Goal: Communication & Community: Answer question/provide support

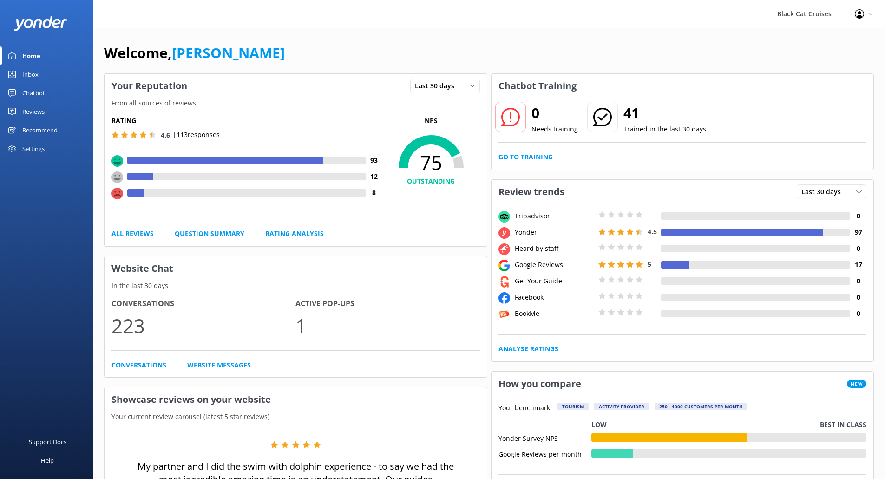
click at [541, 160] on link "Go to Training" at bounding box center [526, 157] width 54 height 10
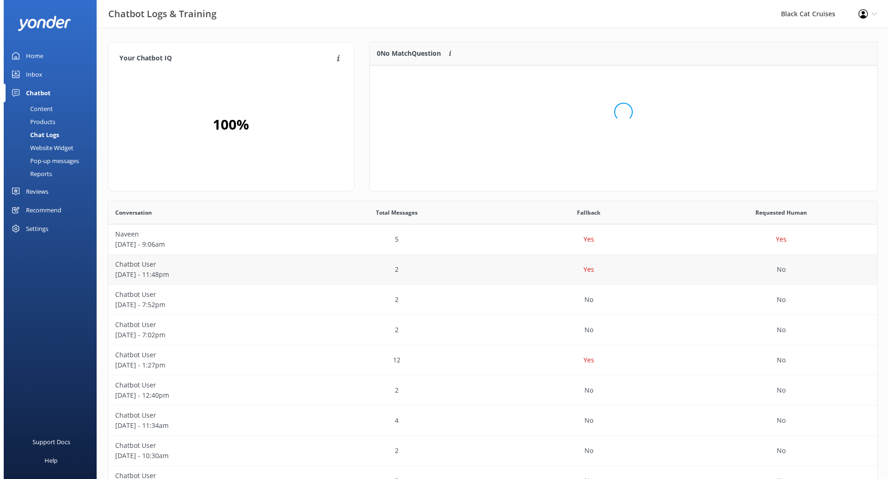
scroll to position [110, 501]
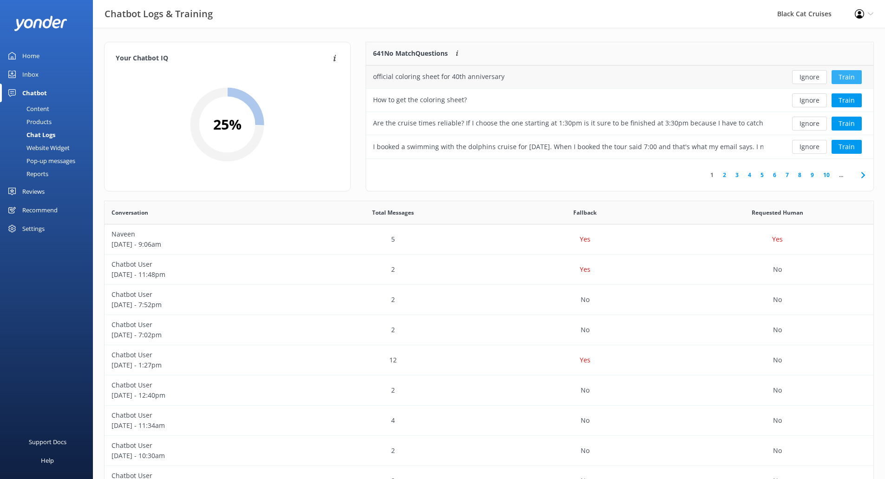
click at [847, 76] on button "Train" at bounding box center [847, 77] width 30 height 14
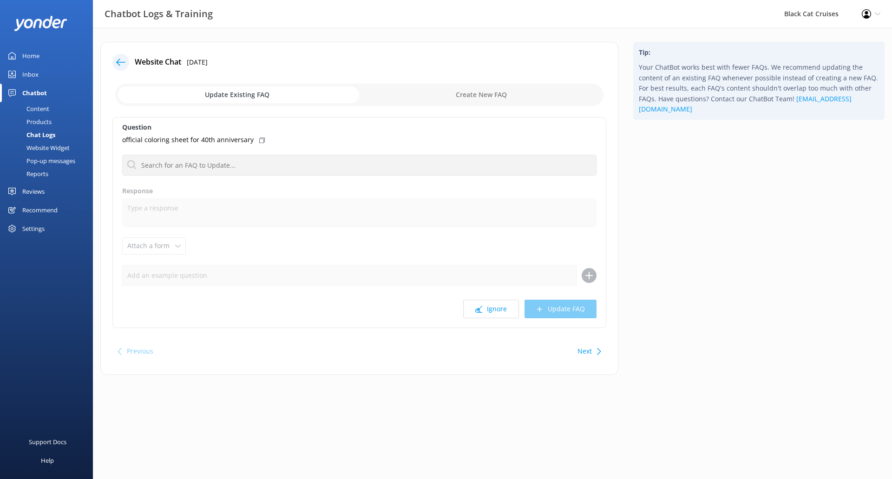
click at [157, 247] on div "Question official coloring sheet for 40th anniversary No FAQs available Respons…" at bounding box center [359, 222] width 494 height 211
click at [494, 105] on input "checkbox" at bounding box center [359, 95] width 488 height 22
checkbox input "true"
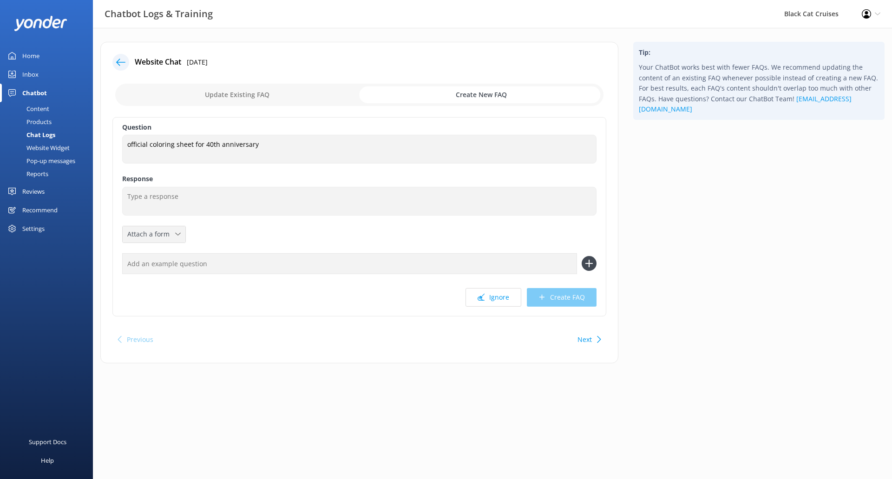
click at [178, 238] on div "Attach a form" at bounding box center [154, 235] width 58 height 12
click at [369, 258] on input "text" at bounding box center [349, 263] width 455 height 21
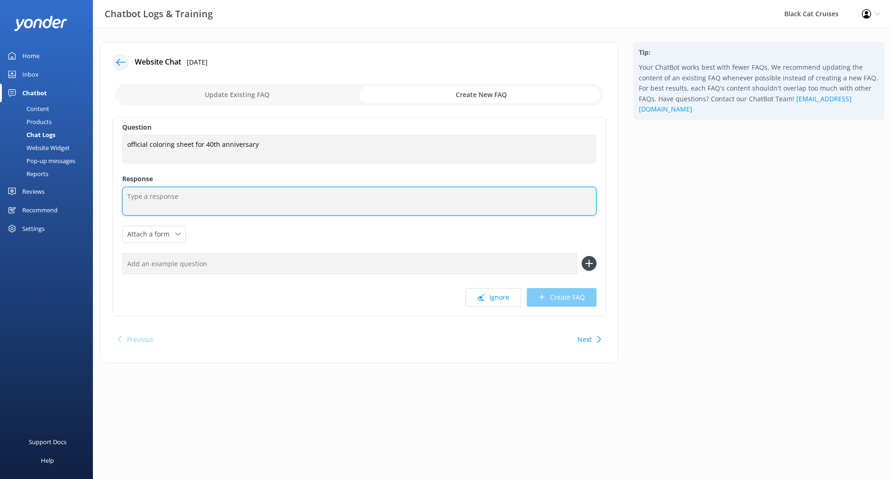
click at [230, 197] on textarea at bounding box center [359, 201] width 475 height 29
paste textarea "[URL][DOMAIN_NAME]"
type textarea "[URL][DOMAIN_NAME]"
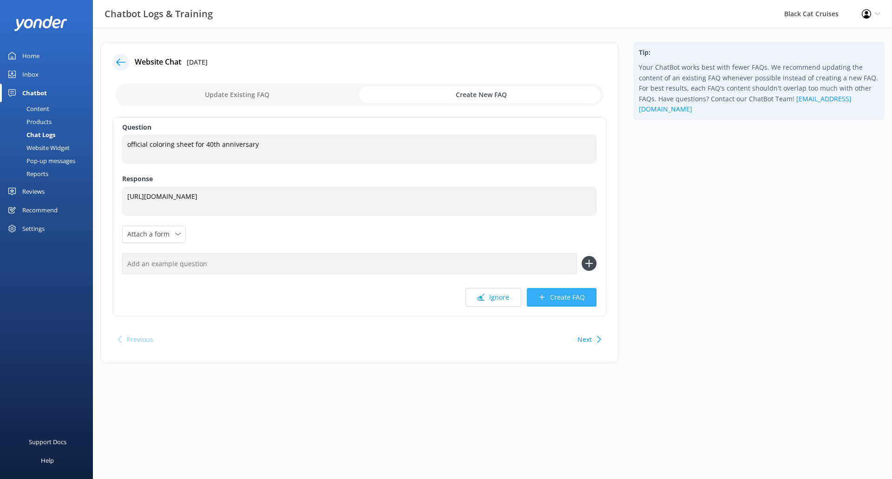
click at [555, 301] on button "Create FAQ" at bounding box center [562, 297] width 70 height 19
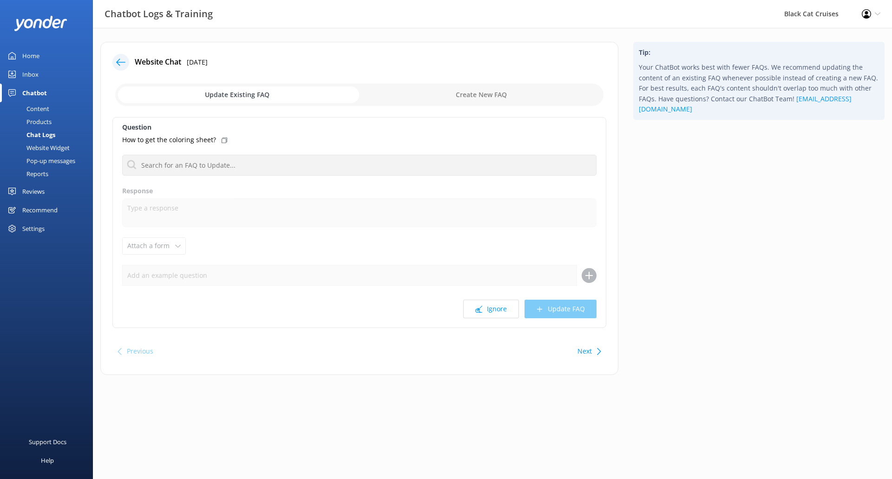
click at [225, 139] on div "How to get the coloring sheet?" at bounding box center [359, 140] width 475 height 10
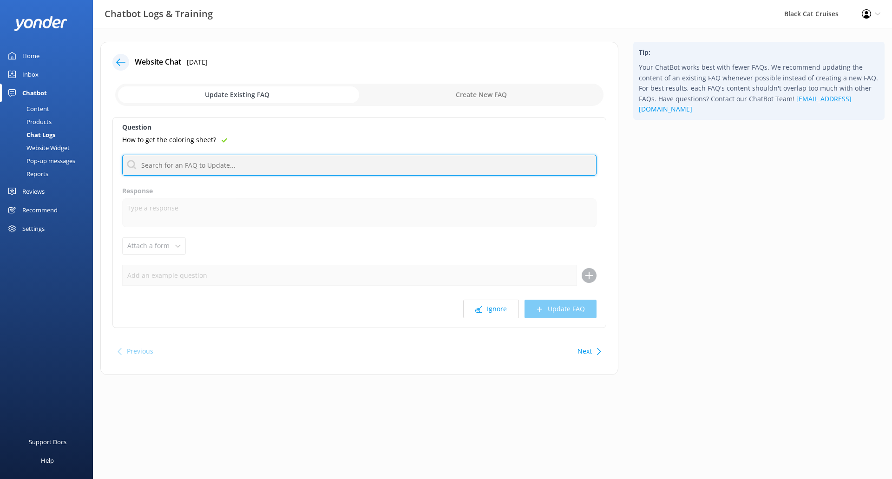
click at [244, 170] on input "text" at bounding box center [359, 165] width 475 height 21
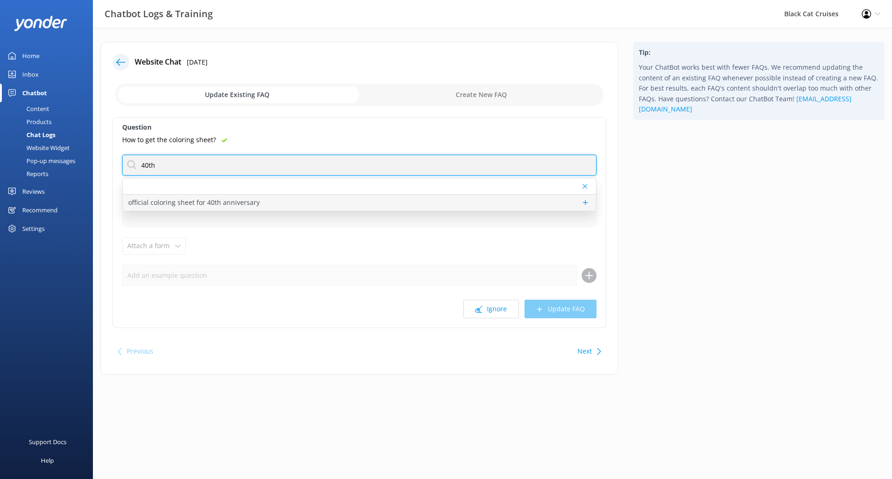
type input "40th"
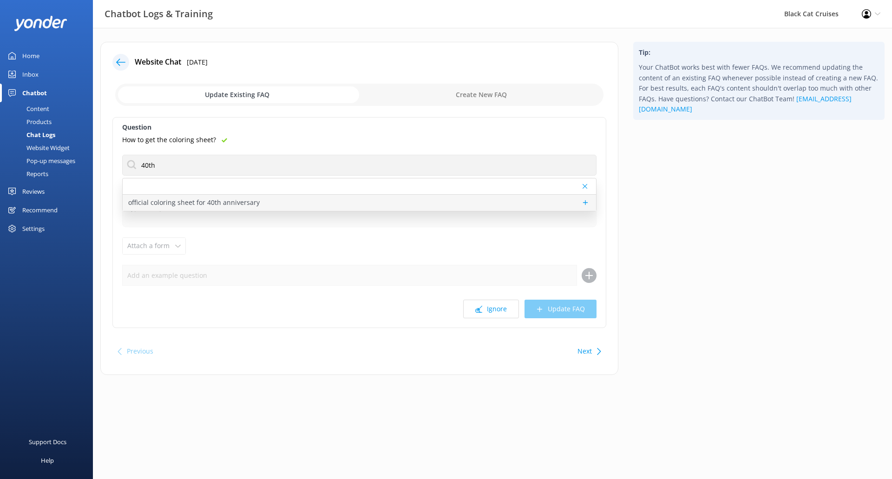
click at [238, 206] on p "official coloring sheet for 40th anniversary" at bounding box center [194, 203] width 132 height 10
type textarea "[URL][DOMAIN_NAME]"
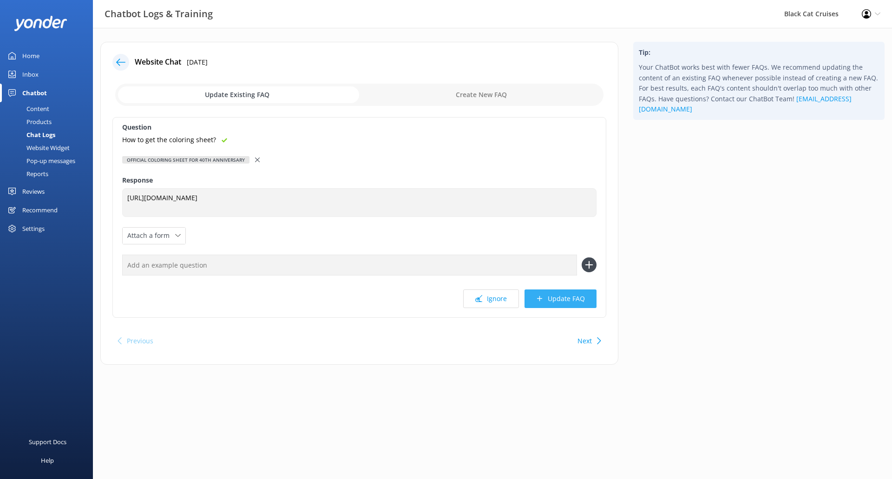
click at [562, 300] on button "Update FAQ" at bounding box center [561, 299] width 72 height 19
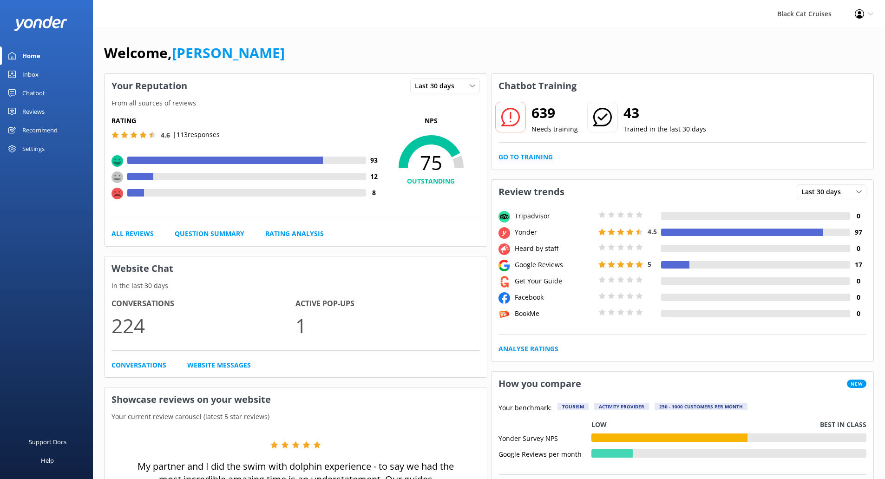
click at [538, 157] on link "Go to Training" at bounding box center [526, 157] width 54 height 10
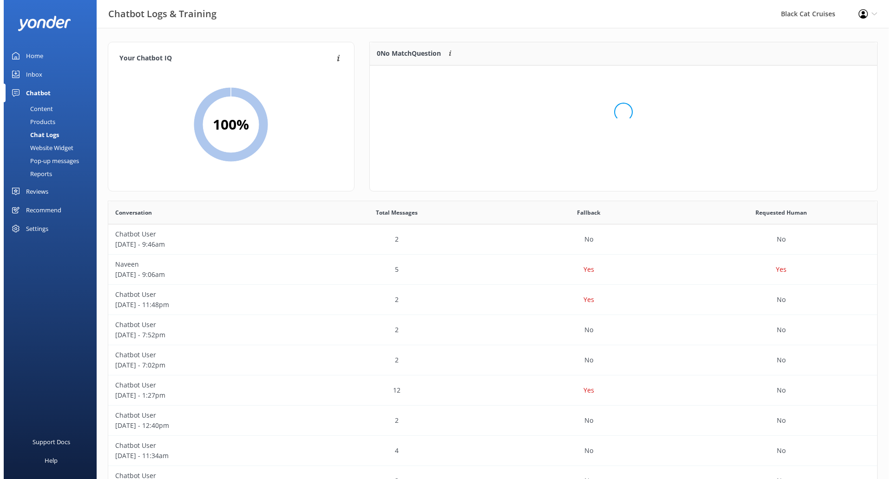
scroll to position [110, 501]
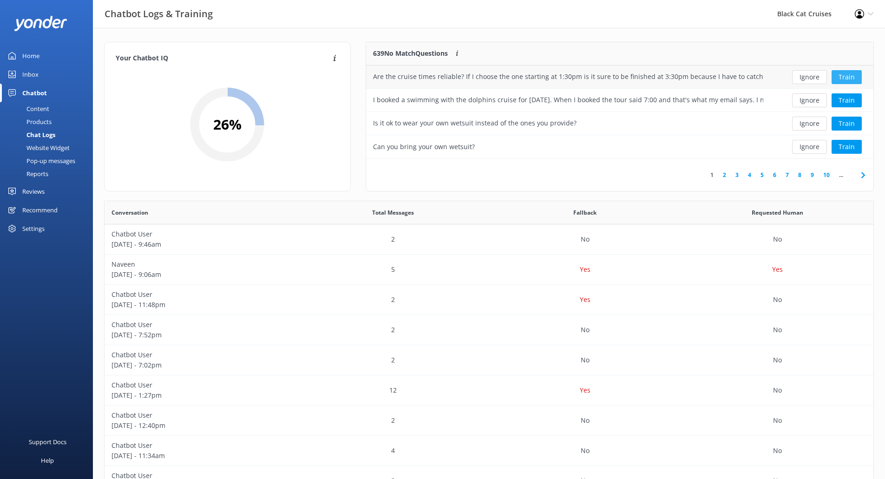
click at [857, 83] on button "Train" at bounding box center [847, 77] width 30 height 14
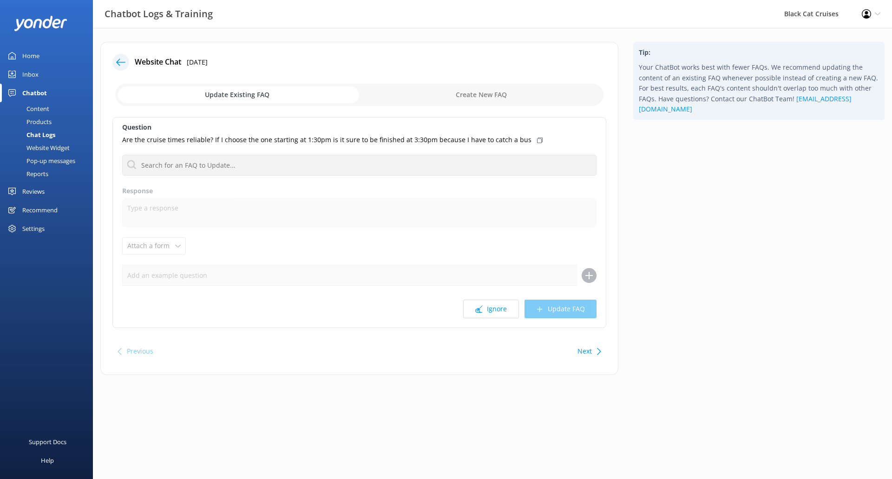
click at [496, 89] on input "checkbox" at bounding box center [359, 95] width 488 height 22
checkbox input "true"
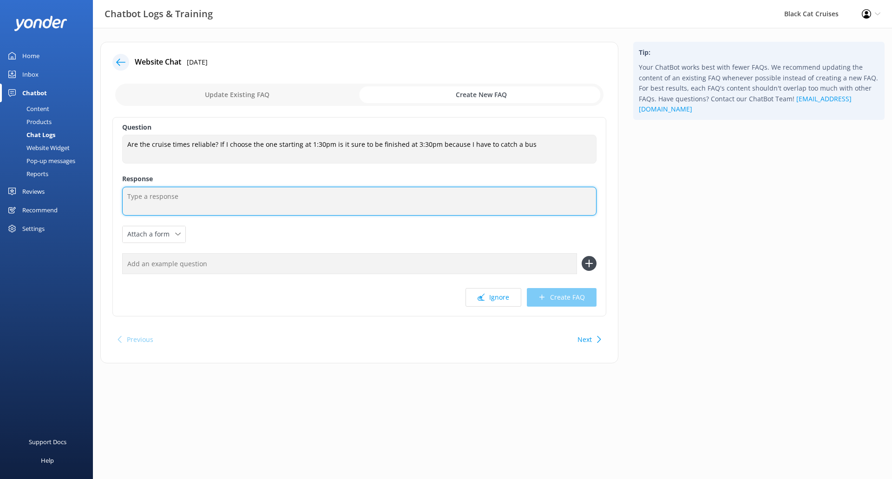
click at [199, 206] on textarea at bounding box center [359, 201] width 475 height 29
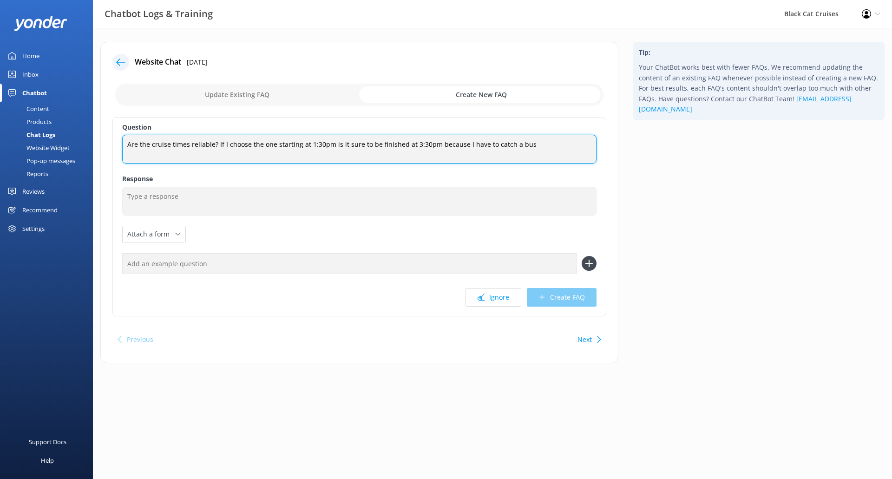
drag, startPoint x: 215, startPoint y: 147, endPoint x: 543, endPoint y: 131, distance: 328.5
click at [543, 131] on div "Question Are the cruise times reliable? If I choose the one starting at 1:30pm …" at bounding box center [359, 216] width 494 height 199
type textarea "Are the cruise times reliable?"
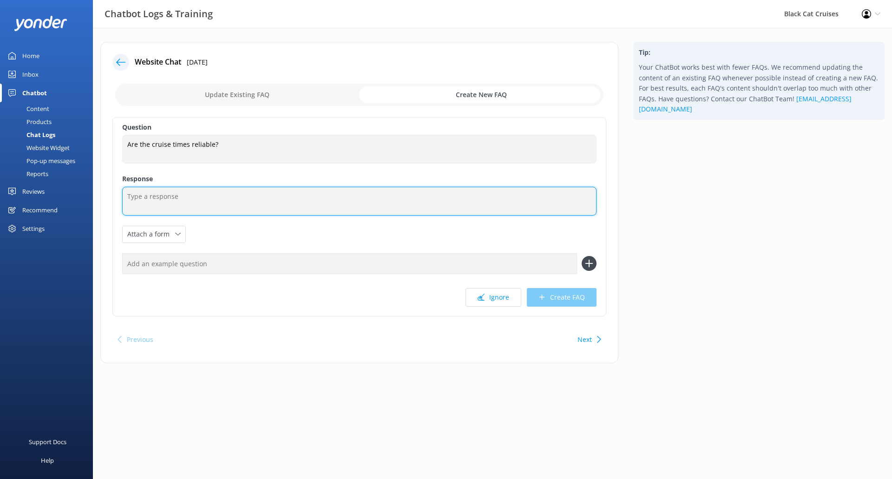
click at [202, 198] on textarea at bounding box center [359, 201] width 475 height 29
paste textarea "Yes our cruise schedule is very reliable and we work in French Connection Shutt…"
click at [292, 197] on textarea "Yes our cruise schedule is very reliable and we work in French Connection Shutt…" at bounding box center [359, 201] width 475 height 29
type textarea "Yes our cruise schedule is very reliable and we work in with French Connection …"
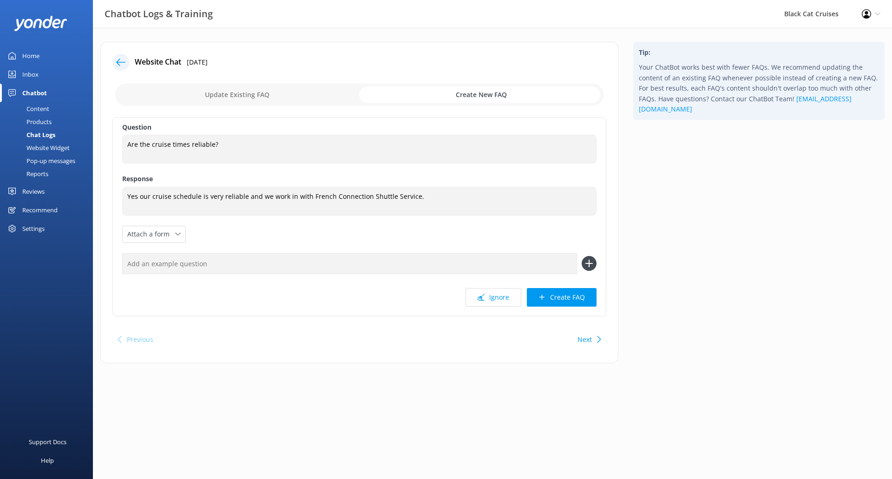
click at [401, 258] on input "text" at bounding box center [349, 263] width 455 height 21
type input "Do the bus times fit with the tours?"
click at [589, 256] on div "Do the bus times fit with the tours?" at bounding box center [359, 263] width 475 height 21
click at [598, 265] on div "Question Are the cruise times reliable? Are the cruise times reliable? Response…" at bounding box center [359, 216] width 494 height 199
click at [591, 264] on use at bounding box center [589, 264] width 8 height 8
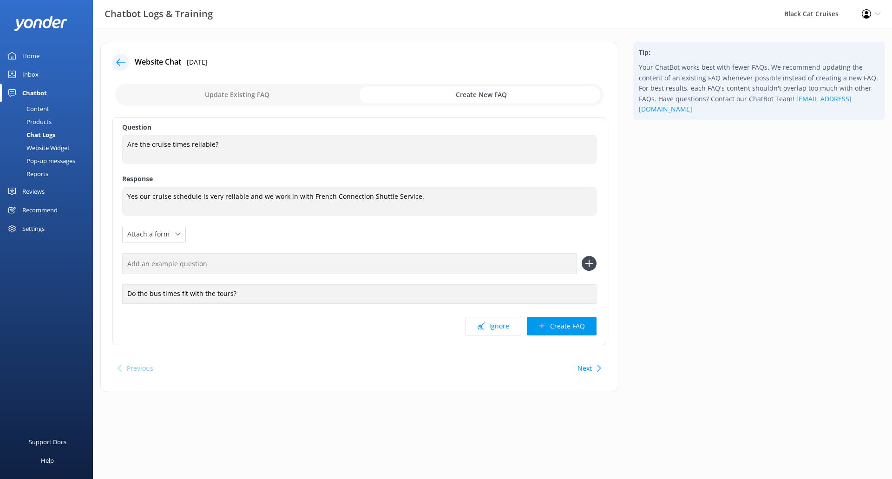
click at [252, 261] on input "text" at bounding box center [349, 263] width 455 height 21
click at [584, 331] on button "Create FAQ" at bounding box center [562, 326] width 70 height 19
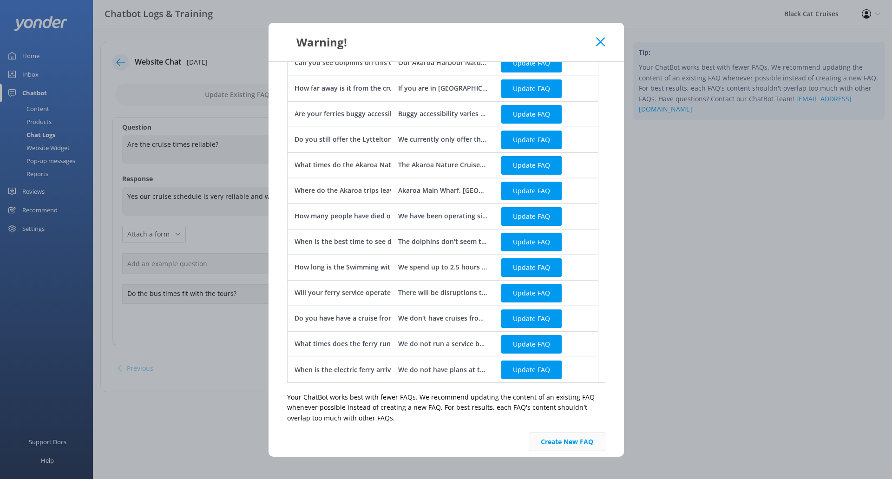
scroll to position [209, 0]
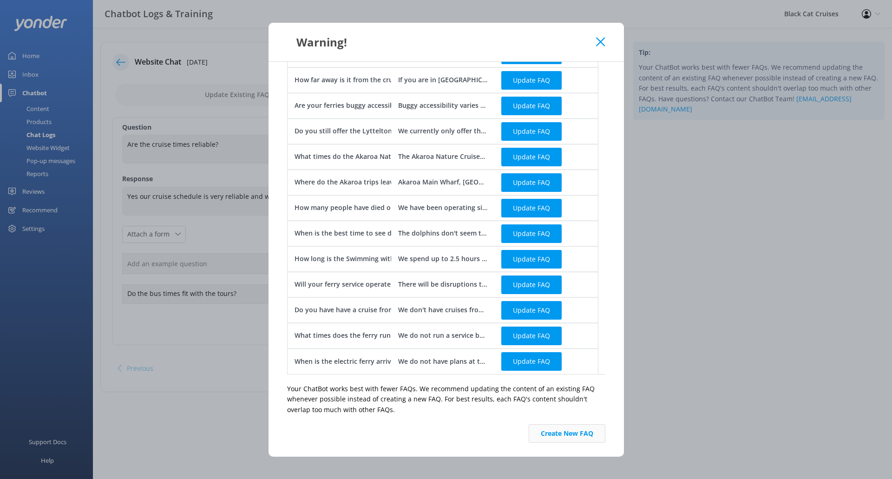
click at [571, 438] on button "Create New FAQ" at bounding box center [567, 433] width 77 height 19
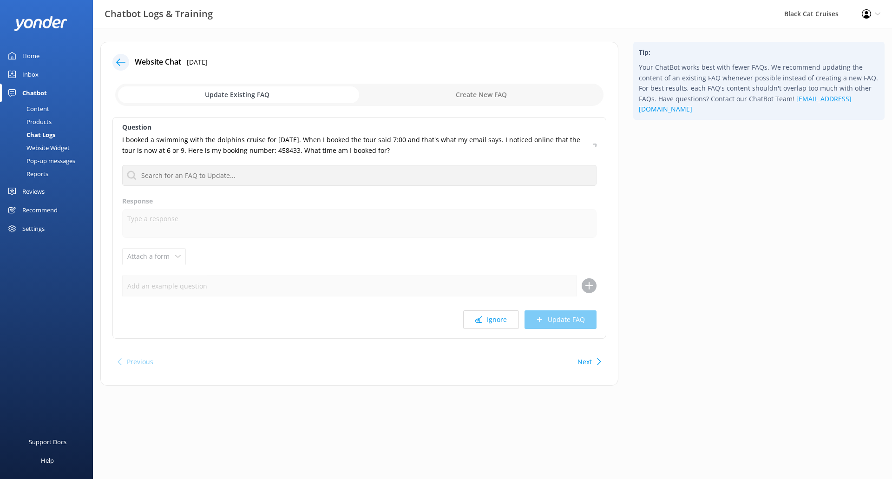
click at [578, 355] on button "Next" at bounding box center [585, 362] width 14 height 19
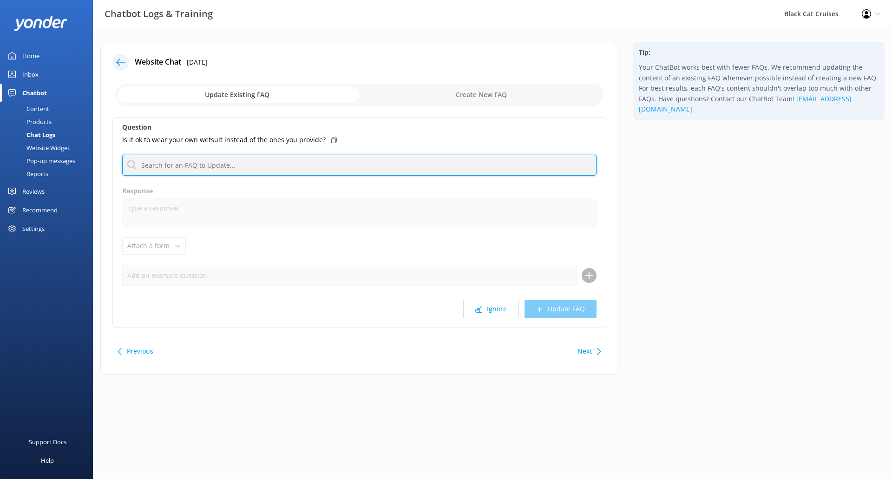
click at [271, 159] on input "text" at bounding box center [359, 165] width 475 height 21
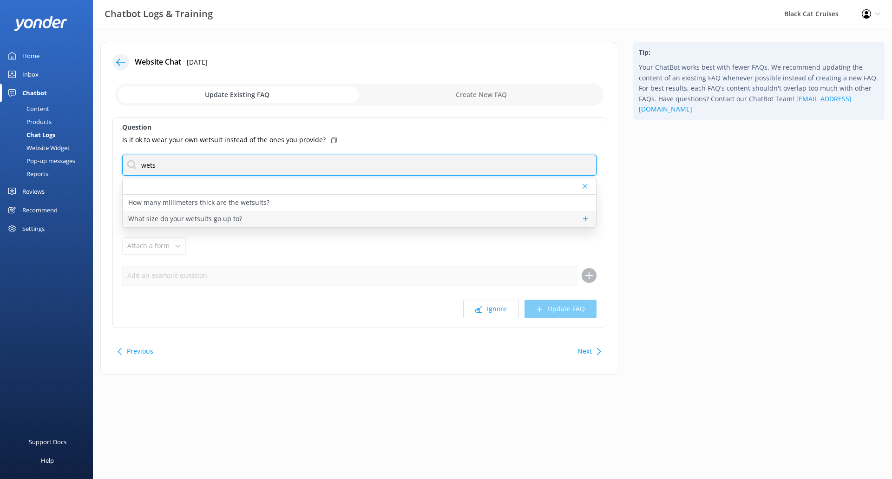
type input "wets"
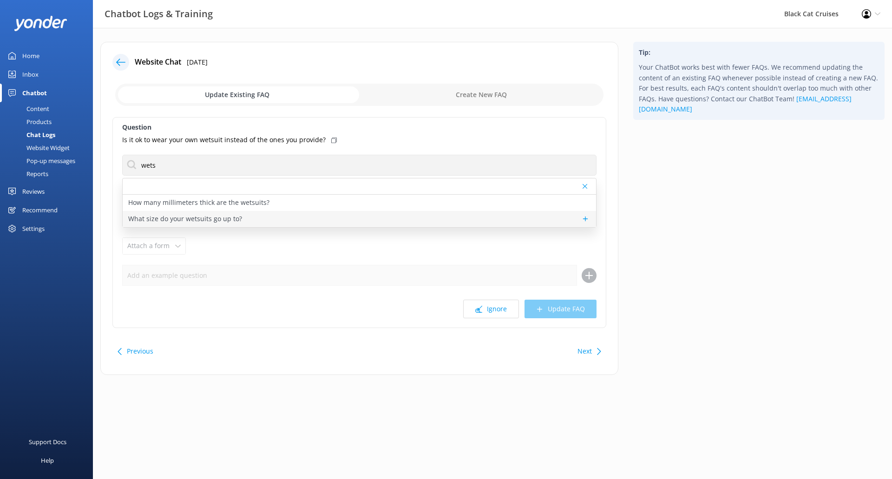
click at [260, 221] on div "What size do your wetsuits go up to?" at bounding box center [360, 219] width 474 height 16
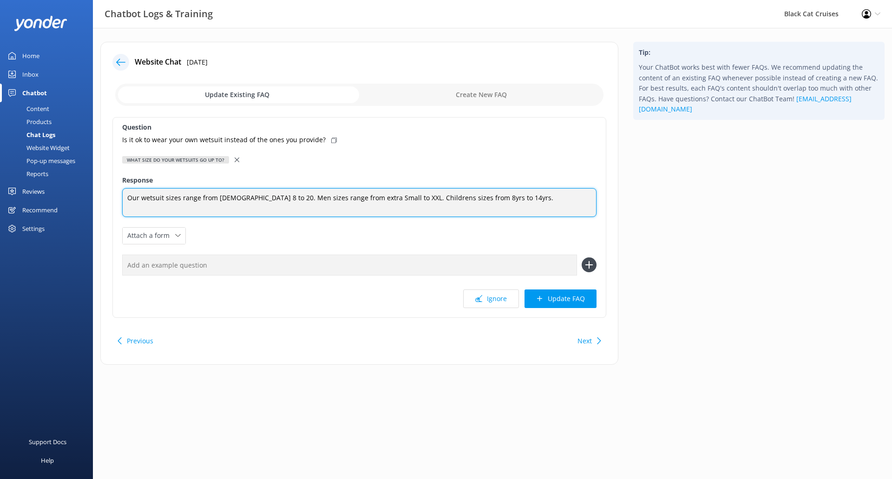
click at [125, 202] on textarea "Our wetsuit sizes range from Ladies 8 to 20. Men sizes range from extra Small t…" at bounding box center [359, 202] width 475 height 29
paste textarea "Please know you must wear wetsuits that we provide as these are 5.5mm in thickn…"
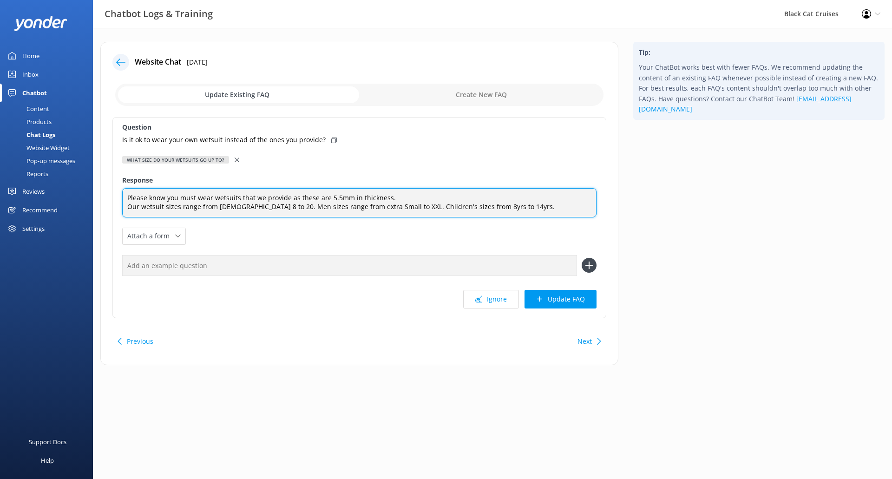
type textarea "Please know you must wear wetsuits that we provide as these are 5.5mm in thickn…"
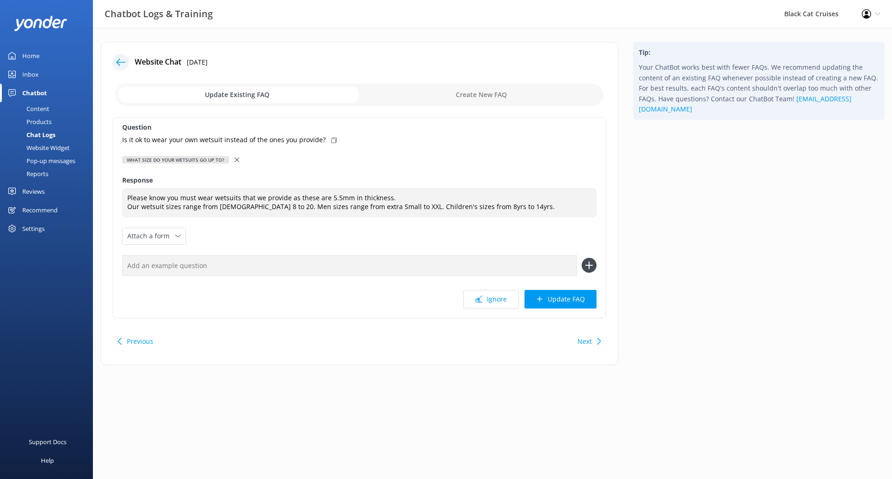
click at [312, 255] on input "text" at bounding box center [349, 265] width 455 height 21
click at [331, 140] on icon at bounding box center [334, 141] width 6 height 6
click at [336, 271] on input "text" at bounding box center [349, 265] width 455 height 21
paste input "Is it ok to wear your own wetsuit instead of the ones you provide?"
type input "Is it ok to wear your own wetsuit instead of the ones you provide?"
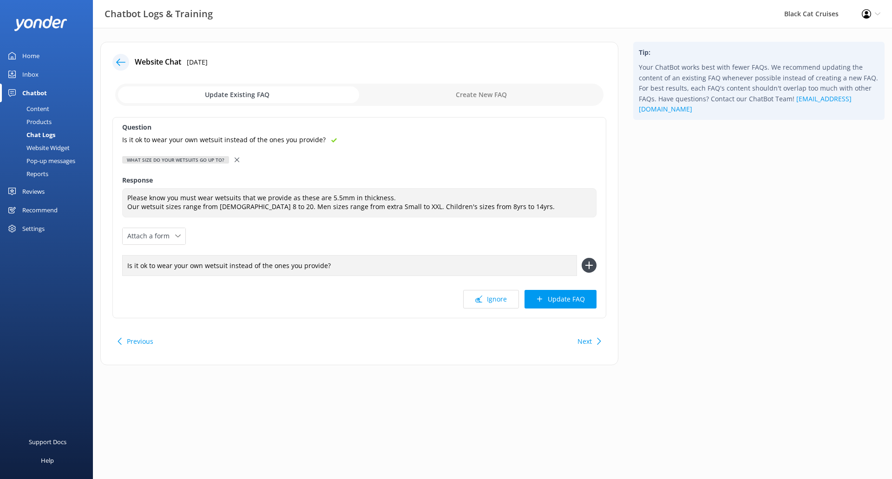
click at [584, 262] on icon at bounding box center [589, 265] width 15 height 15
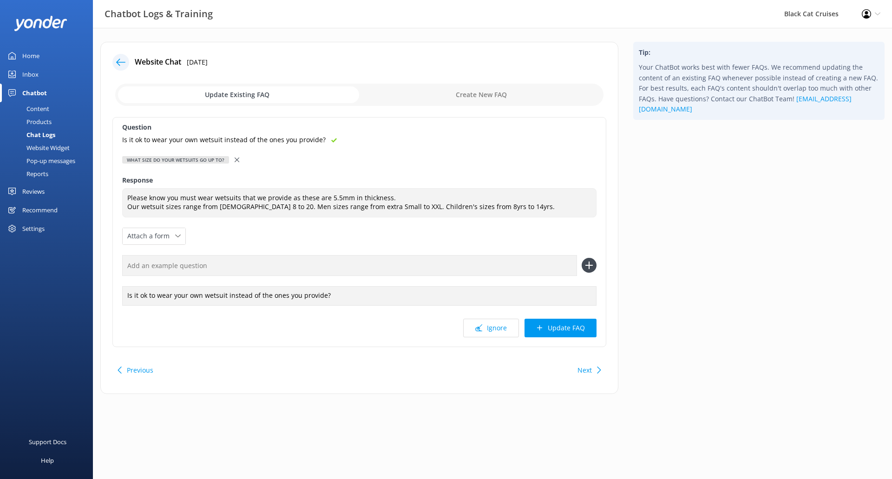
click at [180, 271] on input "text" at bounding box center [349, 265] width 455 height 21
type input "How think are your wetsuits"
click at [582, 258] on button at bounding box center [589, 265] width 15 height 15
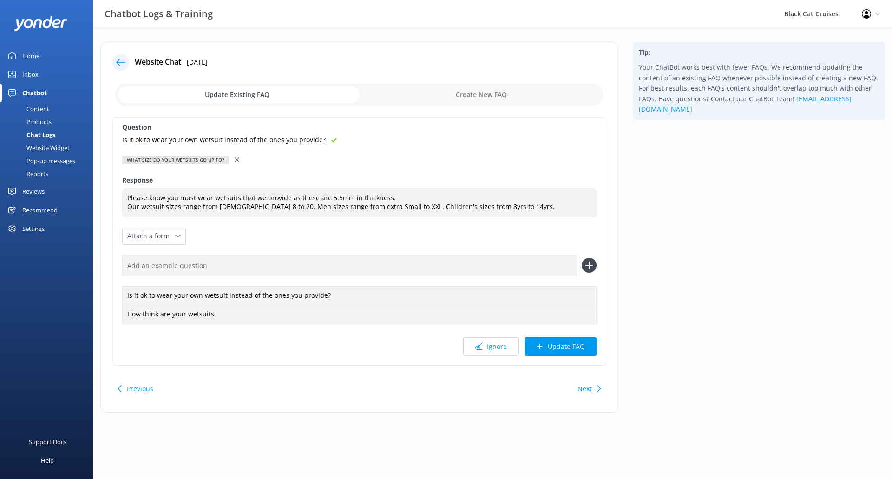
click at [582, 258] on button at bounding box center [589, 265] width 15 height 15
click at [592, 314] on use "button" at bounding box center [590, 314] width 6 height 8
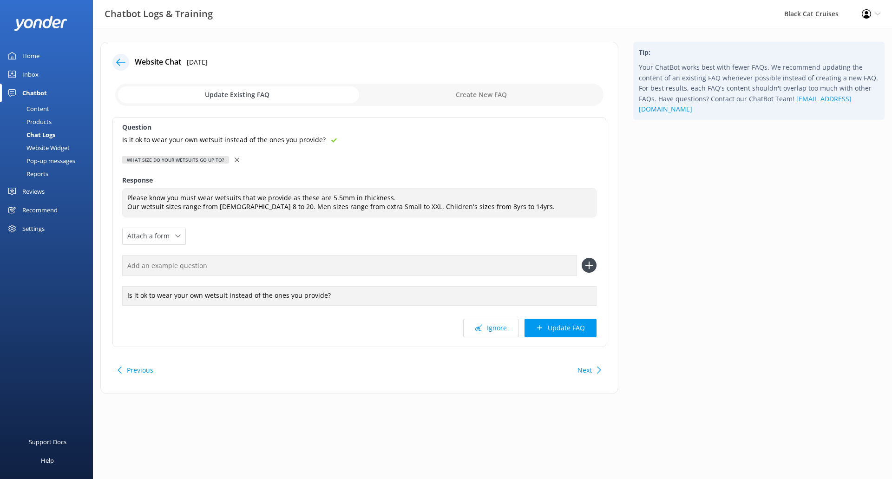
click at [244, 258] on input "text" at bounding box center [349, 265] width 455 height 21
type input "How thick are your wetsuits?"
click at [585, 267] on icon at bounding box center [589, 265] width 15 height 15
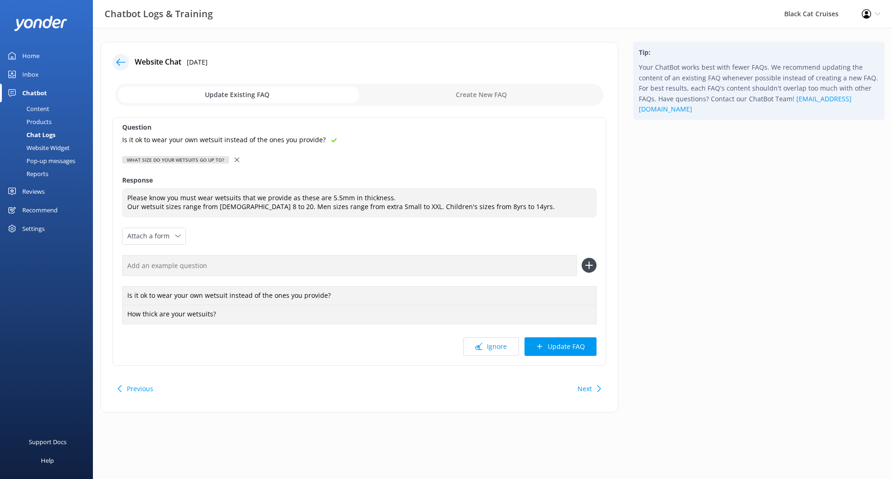
click at [201, 274] on input "text" at bounding box center [349, 265] width 455 height 21
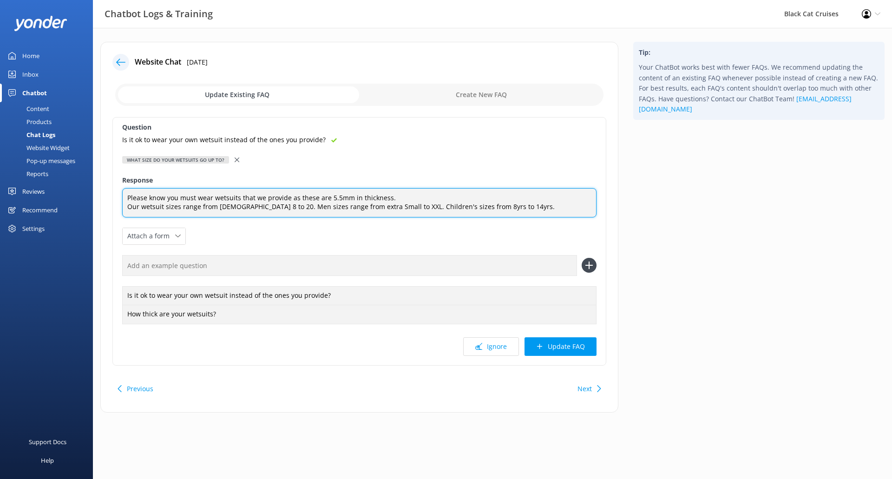
click at [400, 198] on textarea "Please know you must wear wetsuits that we provide as these are 5.5mm in thickn…" at bounding box center [359, 202] width 475 height 29
type textarea "Please know you must wear wetsuits that we provide as these are 5.5mm in thickn…"
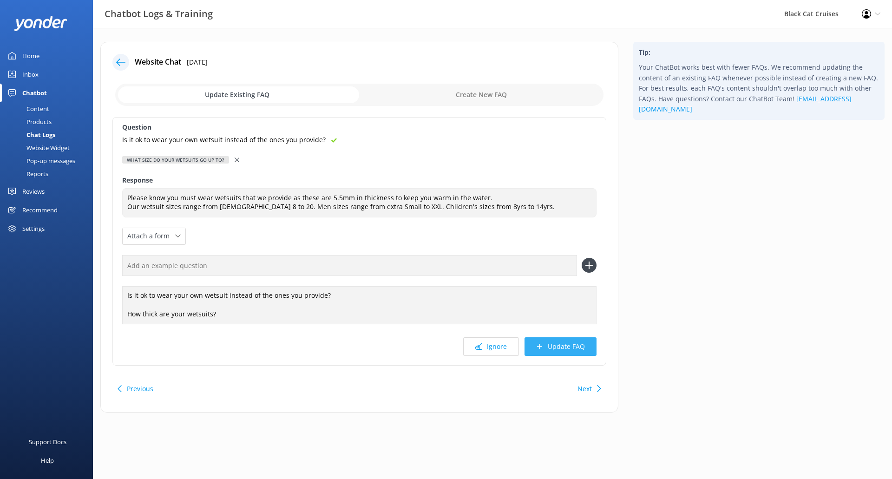
click at [547, 347] on button "Update FAQ" at bounding box center [561, 346] width 72 height 19
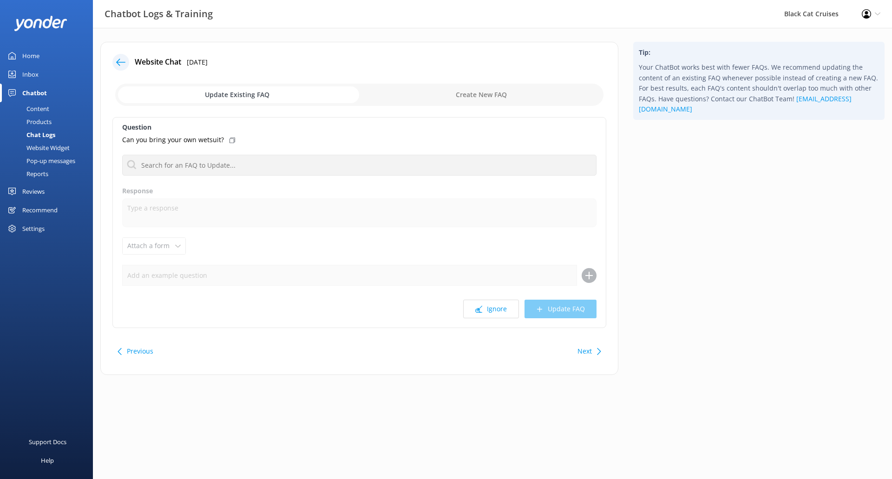
click at [233, 141] on div "Can you bring your own wetsuit?" at bounding box center [359, 140] width 475 height 10
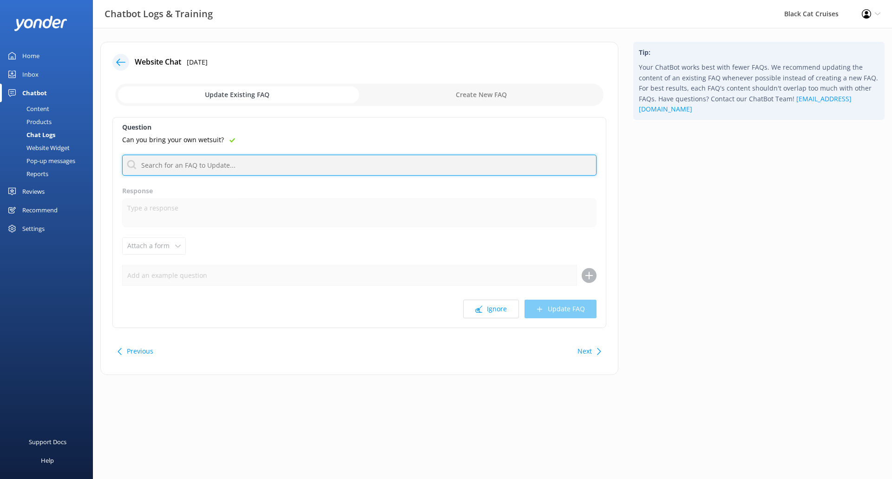
click at [239, 165] on input "text" at bounding box center [359, 165] width 475 height 21
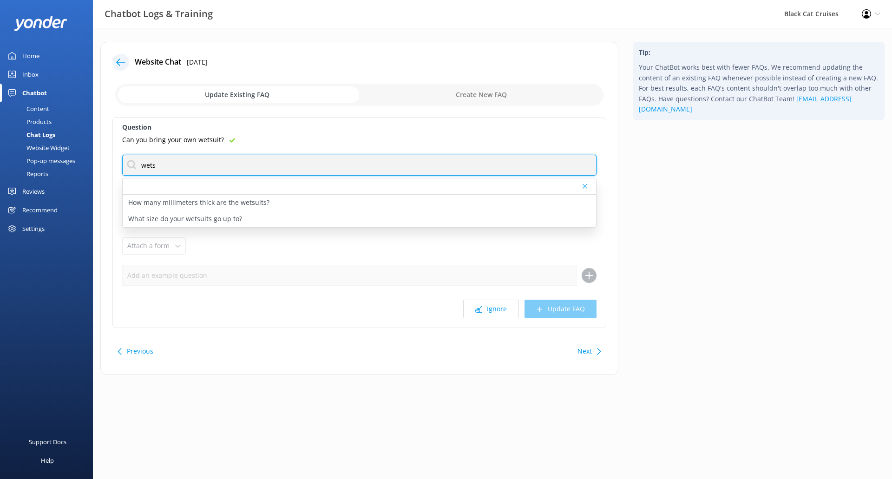
type input "wetsuit"
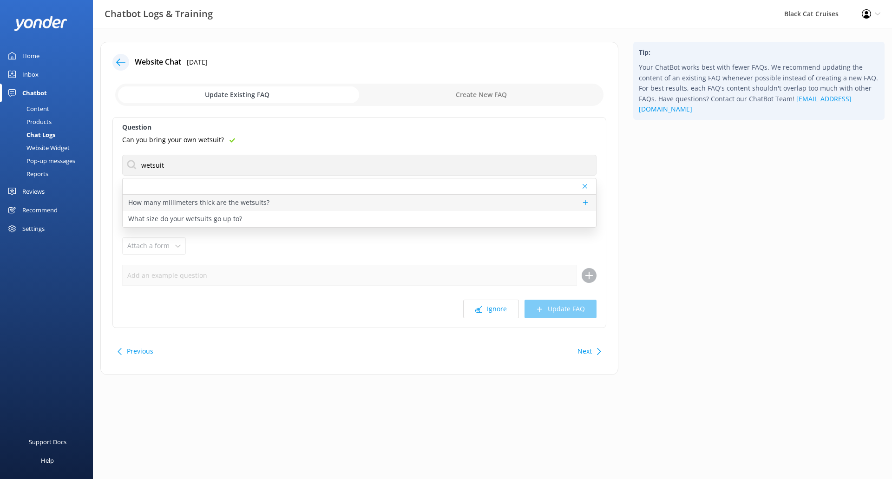
click at [221, 206] on p "How many millimeters thick are the wetsuits?" at bounding box center [198, 203] width 141 height 10
type textarea "Our Wet Suits are 5mm thick."
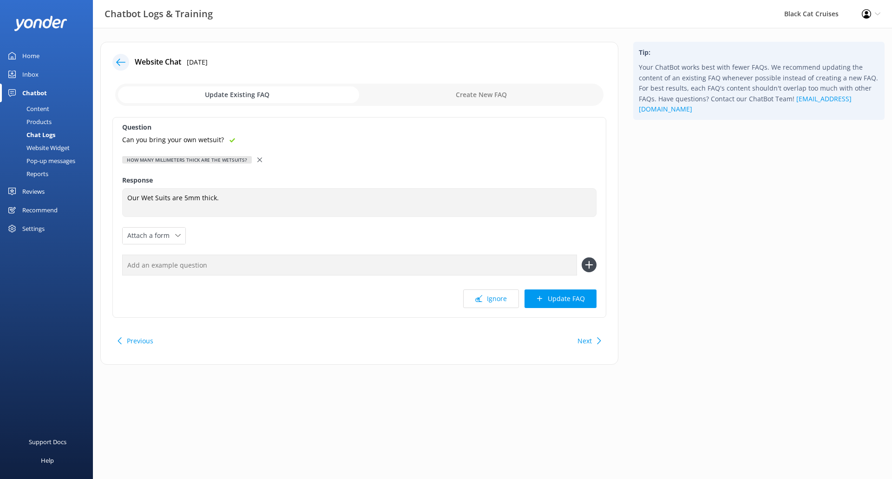
click at [257, 159] on icon at bounding box center [259, 160] width 5 height 5
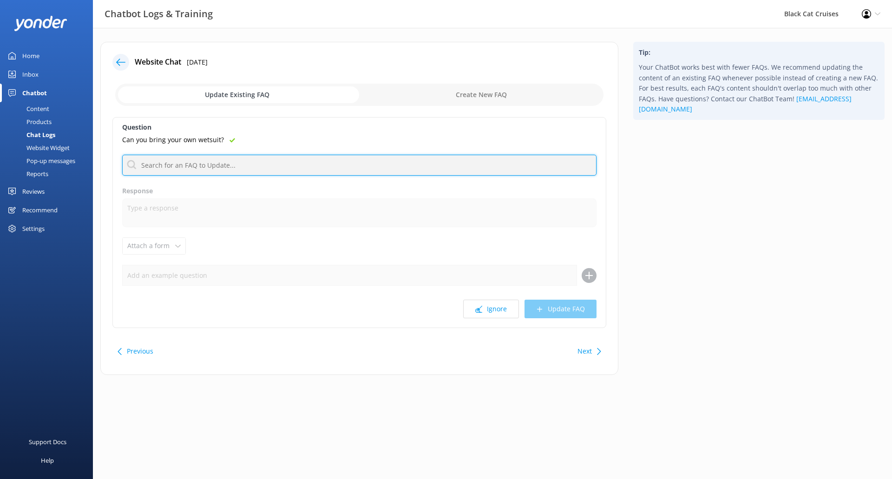
click at [234, 162] on input "text" at bounding box center [359, 165] width 475 height 21
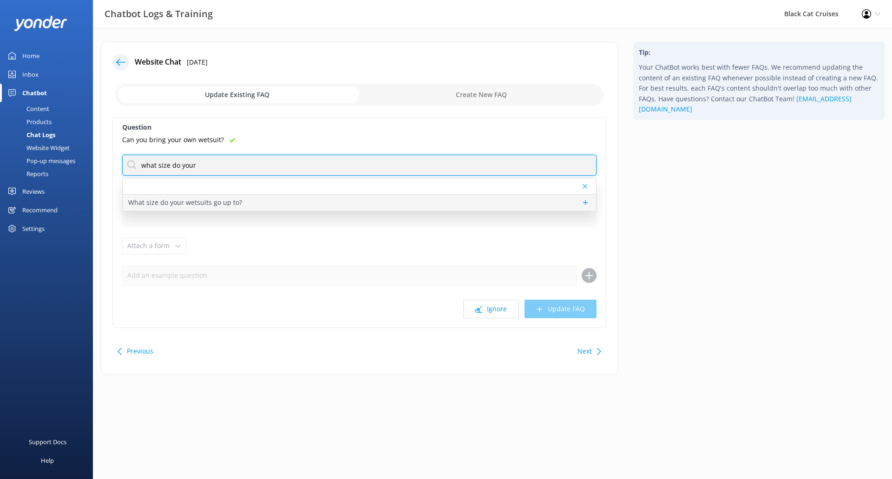
type input "what size do your"
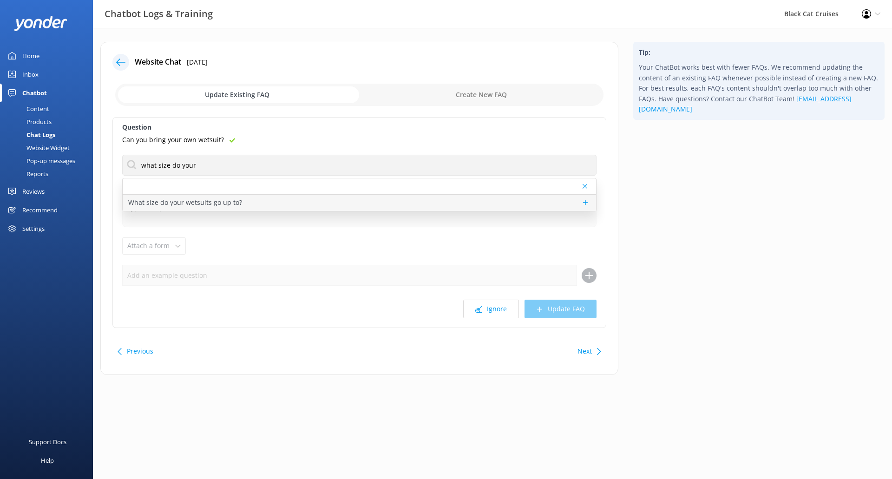
click at [237, 200] on p "What size do your wetsuits go up to?" at bounding box center [185, 203] width 114 height 10
type textarea "Please know you must wear wetsuits that we provide as these are 5.5mm in thickn…"
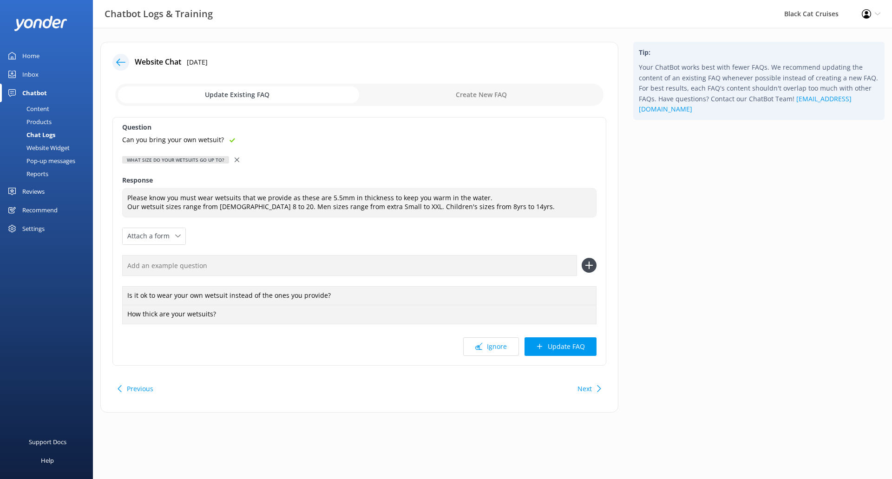
click at [235, 261] on input "text" at bounding box center [349, 265] width 455 height 21
paste input "Can you bring your own wetsuit?"
type input "Can you bring your own wetsuit?"
click at [591, 264] on icon at bounding box center [589, 265] width 15 height 15
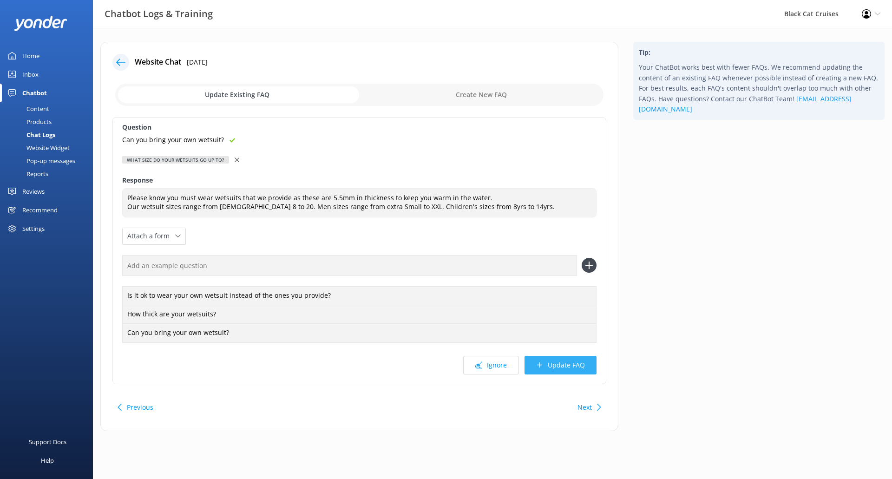
click at [560, 364] on button "Update FAQ" at bounding box center [561, 365] width 72 height 19
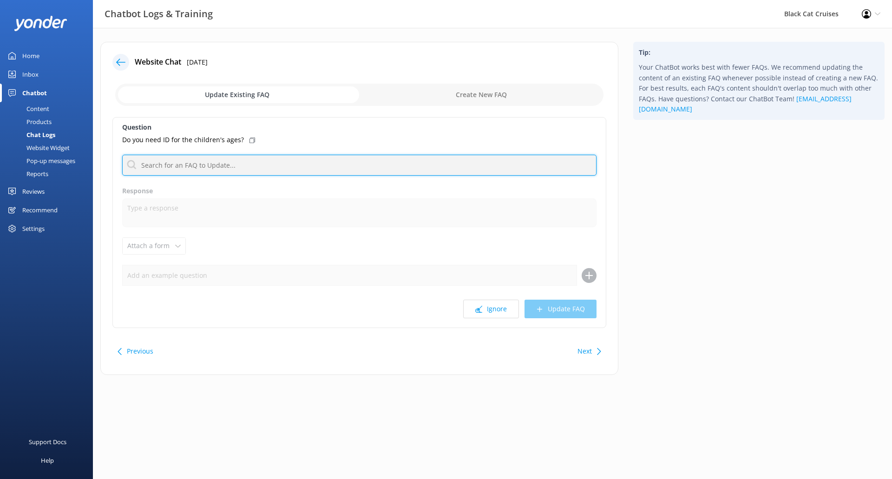
click at [206, 165] on input "text" at bounding box center [359, 165] width 475 height 21
click at [254, 159] on input "text" at bounding box center [359, 165] width 475 height 21
paste input "I would suggest bringing I.D if your child looks older than 15yrs"
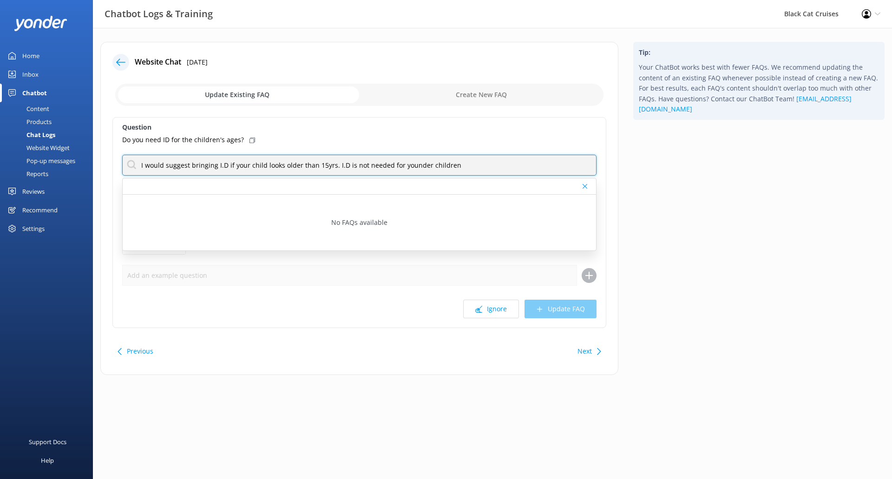
click at [414, 167] on input "I would suggest bringing I.D if your child looks older than 15yrs. I.D is not n…" at bounding box center [359, 165] width 475 height 21
click at [507, 158] on input "I would suggest bringing I.D if your child looks older than 15yrs. I.D is not n…" at bounding box center [359, 165] width 475 height 21
click at [223, 165] on input "I would suggest bringing I.D if your child looks older than 15yrs. I.D is not n…" at bounding box center [359, 165] width 475 height 21
click at [344, 166] on input "I would suggest bringing I.D. if your child looks older than 15yrs. I.D is not …" at bounding box center [359, 165] width 475 height 21
click at [494, 166] on input "I would suggest bringing I.D. if your child looks older than 15yrs. I.D. is not…" at bounding box center [359, 165] width 475 height 21
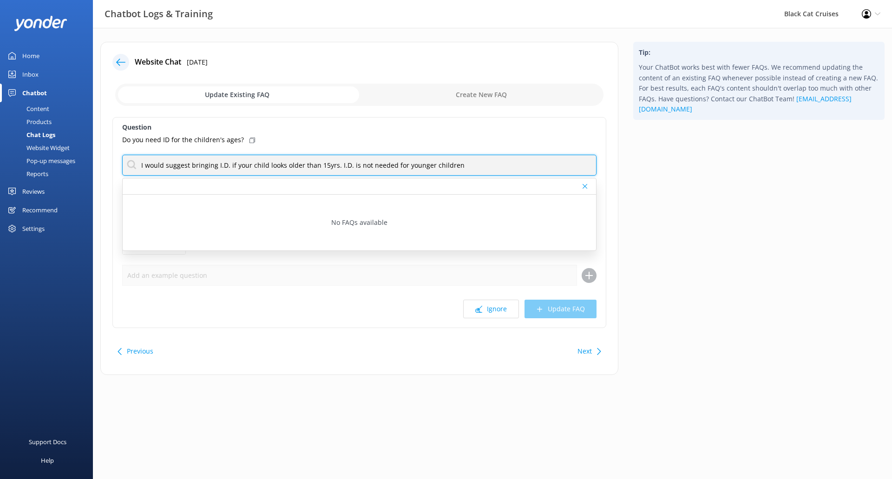
click at [346, 168] on input "I would suggest bringing I.D. if your child looks older than 15yrs. I.D. is not…" at bounding box center [359, 165] width 475 height 21
click at [226, 165] on input "I would suggest bringing I.D. if your child looks older than 15yrs. I.D is not …" at bounding box center [359, 165] width 475 height 21
click at [450, 165] on input "I would suggest bringing I.D if your child looks older than 15yrs. I.D is not n…" at bounding box center [359, 165] width 475 height 21
drag, startPoint x: 448, startPoint y: 165, endPoint x: 399, endPoint y: 168, distance: 48.9
click at [399, 168] on input "I would suggest bringing I.D if your child looks older than 15yrs. I.D is not n…" at bounding box center [359, 165] width 475 height 21
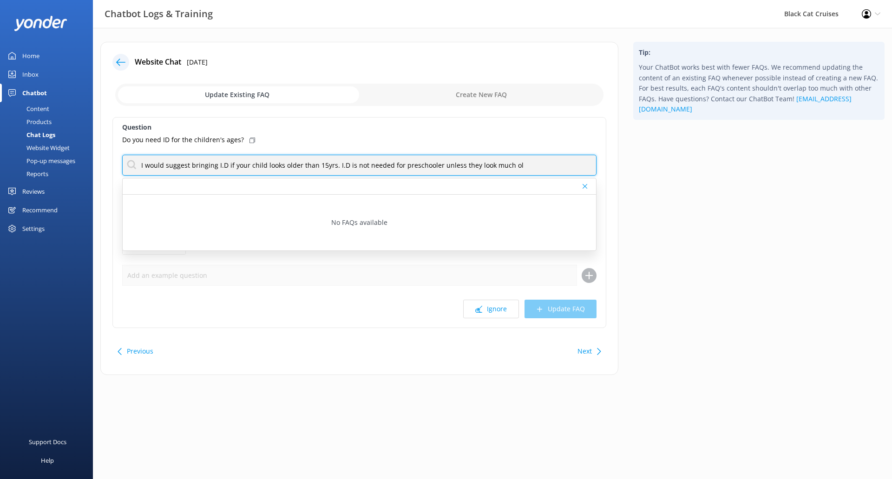
drag, startPoint x: 531, startPoint y: 165, endPoint x: 433, endPoint y: 162, distance: 97.6
click at [433, 162] on input "I would suggest bringing I.D if your child looks older than 15yrs. I.D is not n…" at bounding box center [359, 165] width 475 height 21
click at [465, 164] on input "I would suggest bringing I.D if your child looks older than 15yrs. I.D is not n…" at bounding box center [359, 165] width 475 height 21
click at [572, 163] on input "I would suggest bringing I.D if your child looks older than 15yrs. I.D is not n…" at bounding box center [359, 165] width 475 height 21
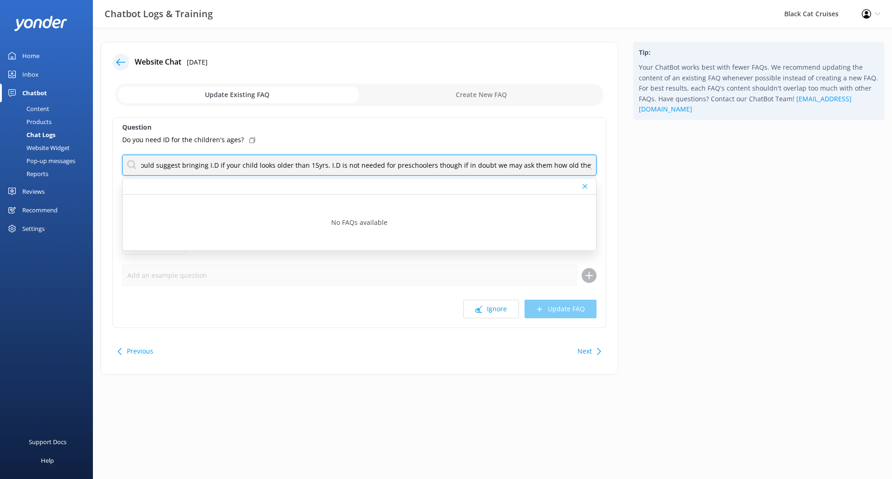
click at [484, 169] on input "I would suggest bringing I.D if your child looks older than 15yrs. I.D is not n…" at bounding box center [359, 165] width 475 height 21
type input "I would suggest bringing I.D if your child looks older than 15yrs. I.D is not n…"
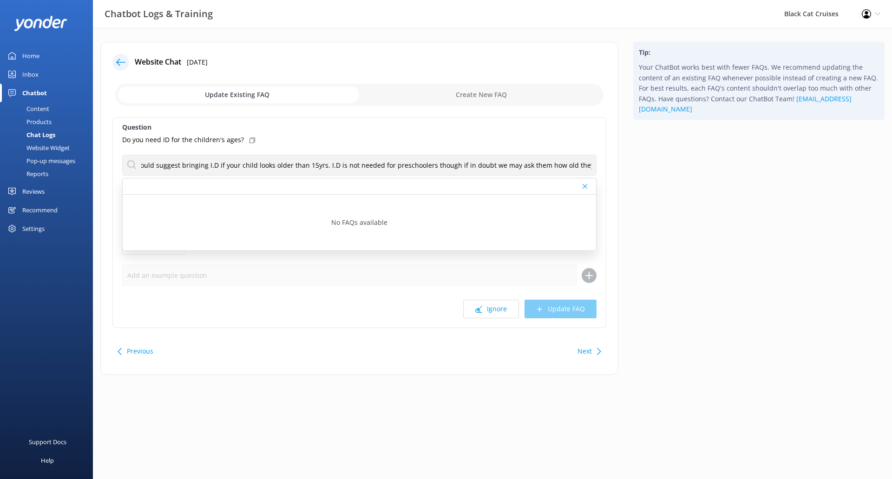
click at [521, 97] on input "checkbox" at bounding box center [359, 95] width 488 height 22
checkbox input "true"
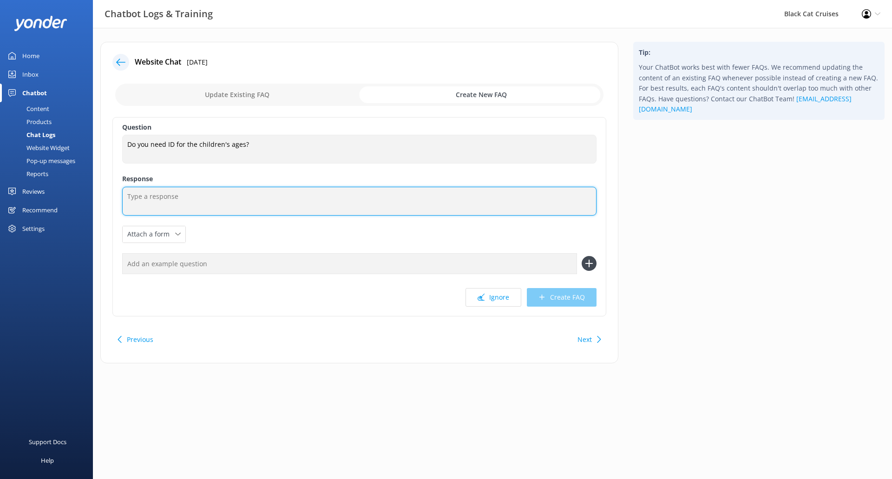
click at [245, 200] on textarea at bounding box center [359, 201] width 475 height 29
paste textarea "I would suggest bringing I.D if your child looks older than 15yrs. I.D is not n…"
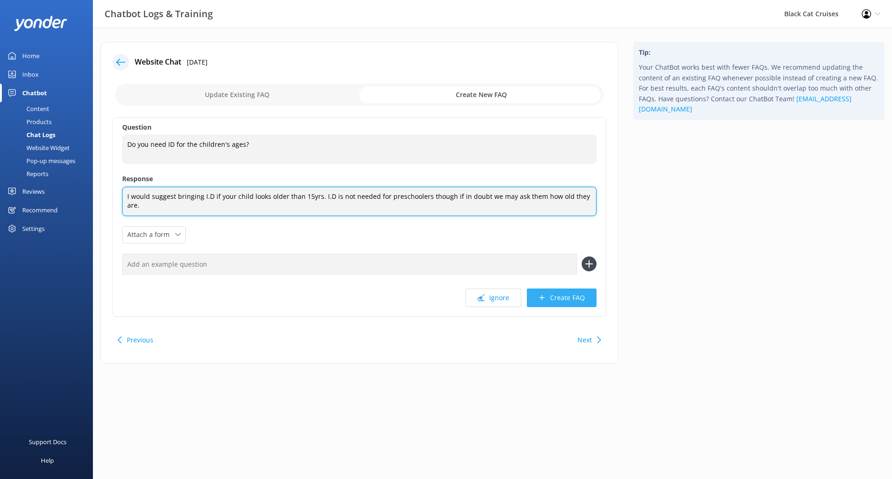
type textarea "I would suggest bringing I.D if your child looks older than 15yrs. I.D is not n…"
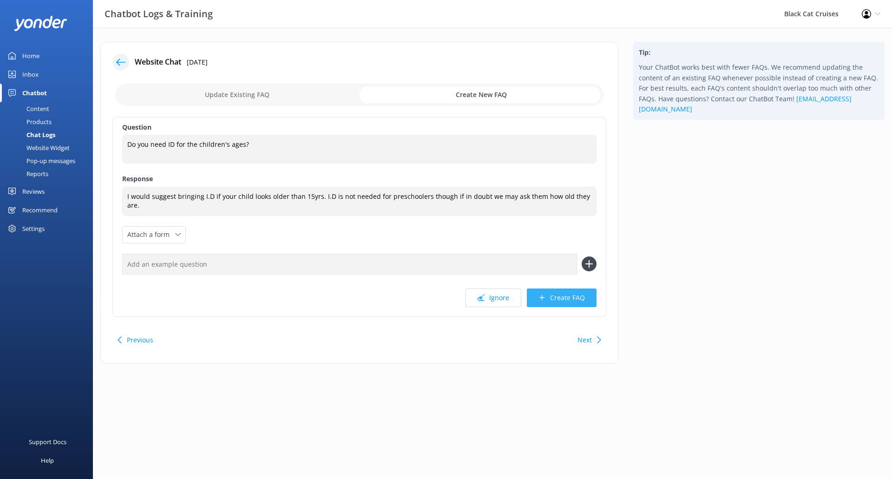
click at [577, 300] on button "Create FAQ" at bounding box center [562, 298] width 70 height 19
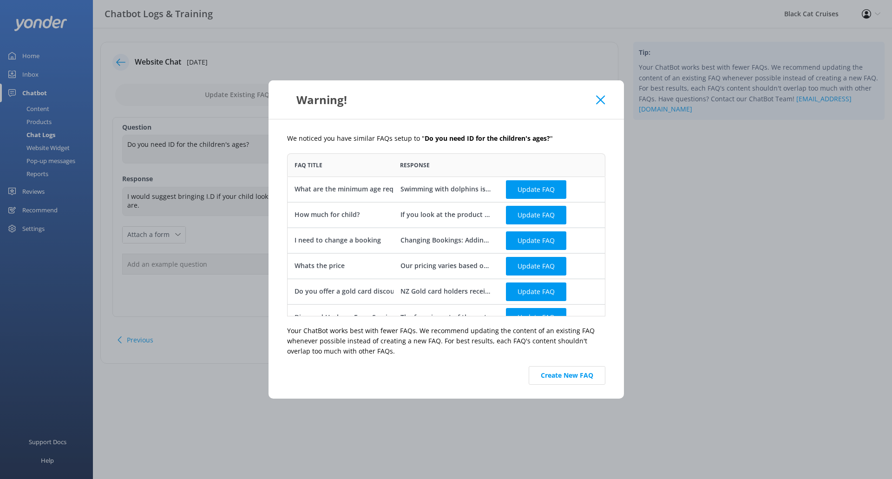
scroll to position [156, 311]
click at [573, 376] on button "Create New FAQ" at bounding box center [567, 375] width 77 height 19
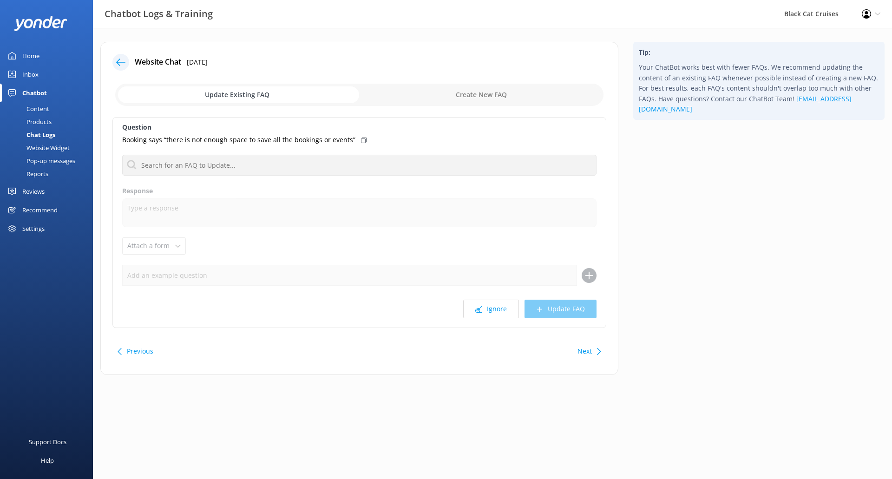
click at [590, 354] on button "Next" at bounding box center [585, 351] width 14 height 19
click at [587, 350] on button "Next" at bounding box center [585, 351] width 14 height 19
click at [488, 312] on button "Ignore" at bounding box center [491, 309] width 56 height 19
click at [594, 351] on div "Next" at bounding box center [588, 351] width 29 height 19
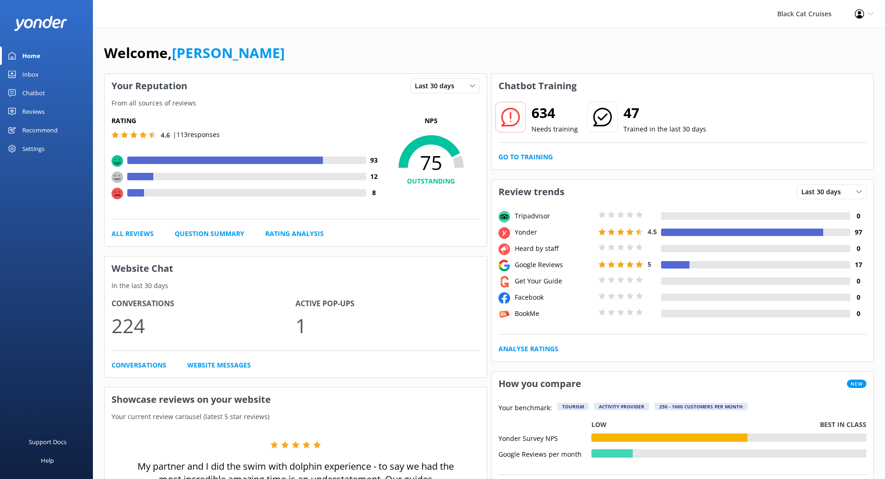
click at [32, 92] on div "Chatbot" at bounding box center [33, 93] width 23 height 19
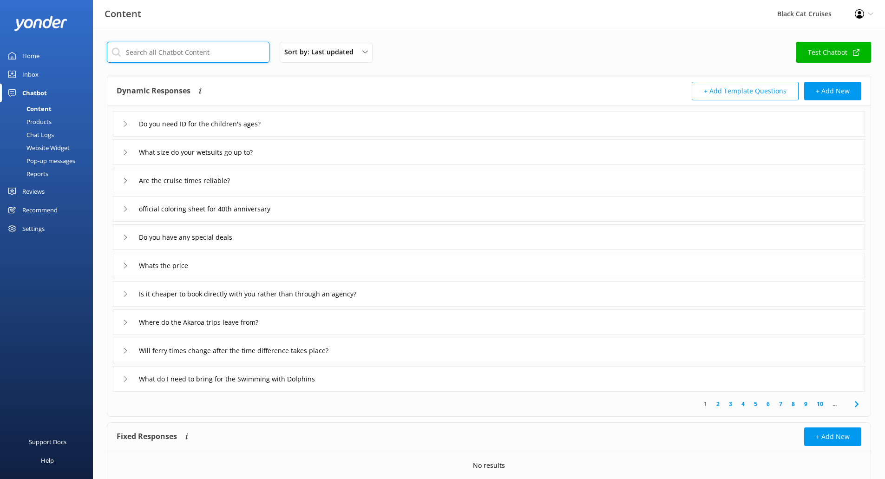
click at [210, 53] on input "text" at bounding box center [188, 52] width 163 height 21
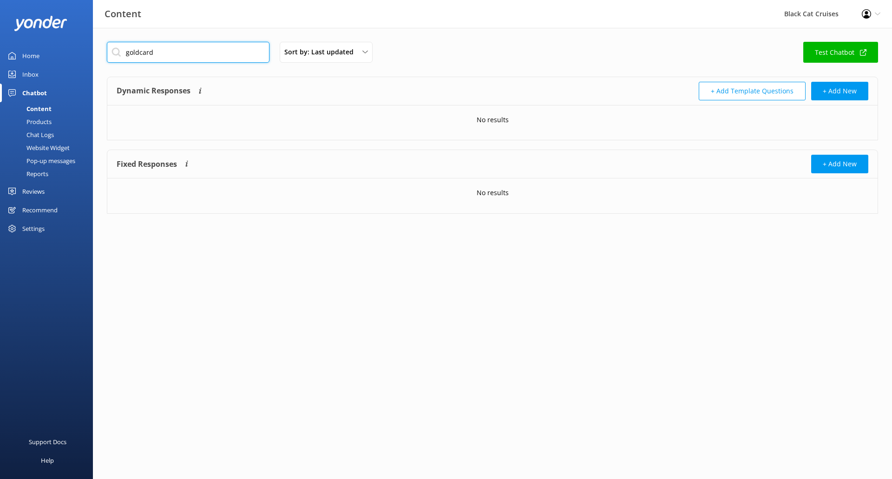
click at [139, 54] on input "goldcard" at bounding box center [188, 52] width 163 height 21
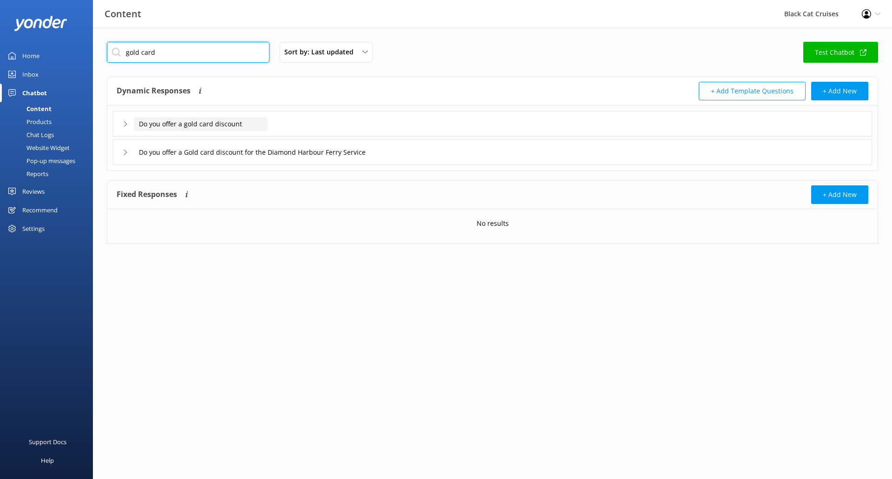
type input "gold card"
click at [208, 127] on input "Do you offer a gold card discount" at bounding box center [201, 124] width 134 height 14
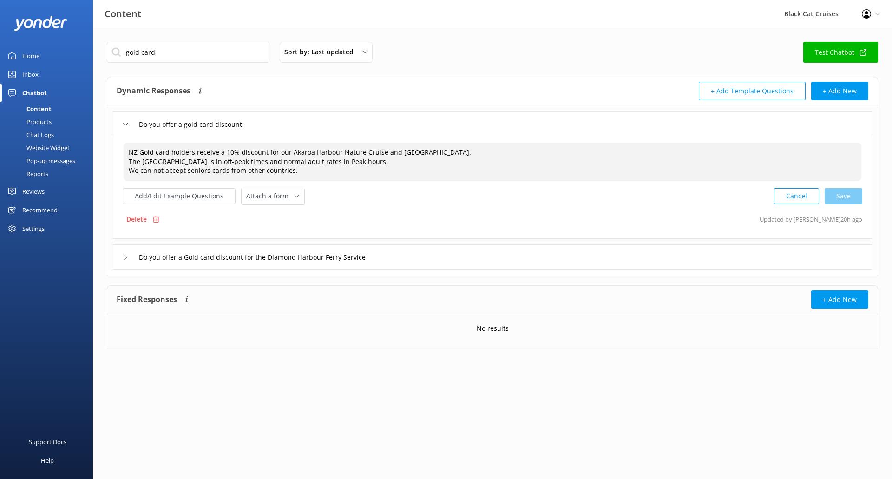
drag, startPoint x: 297, startPoint y: 170, endPoint x: 89, endPoint y: 171, distance: 207.7
click at [89, 171] on div "Content Black Cat Cruises Profile Settings Logout Home Inbox Chatbot Content Pr…" at bounding box center [446, 202] width 892 height 349
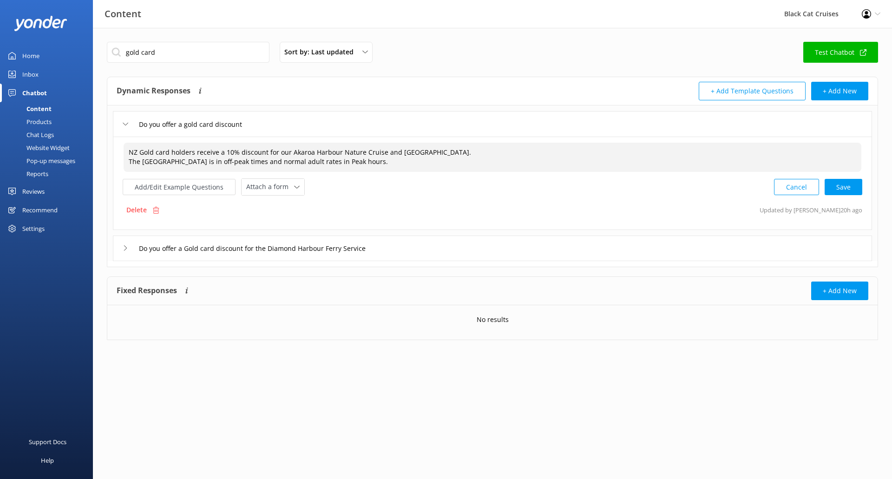
click at [443, 149] on textarea "NZ Gold card holders receive a 10% discount for our Akaroa Harbour Nature Cruis…" at bounding box center [493, 157] width 738 height 29
drag, startPoint x: 139, startPoint y: 145, endPoint x: 127, endPoint y: 149, distance: 12.5
click at [127, 149] on textarea "NZ Gold card holders receive a 10% discount for our Akaroa Harbour Nature Cruis…" at bounding box center [493, 157] width 738 height 29
click at [395, 152] on textarea "Gold card holders receive a 10% discount for our Akaroa Harbour Nature Cruise a…" at bounding box center [493, 157] width 738 height 29
click at [399, 163] on textarea "Gold card holders receive a 10% discount for our Akaroa Harbour Nature Cruise a…" at bounding box center [493, 157] width 738 height 29
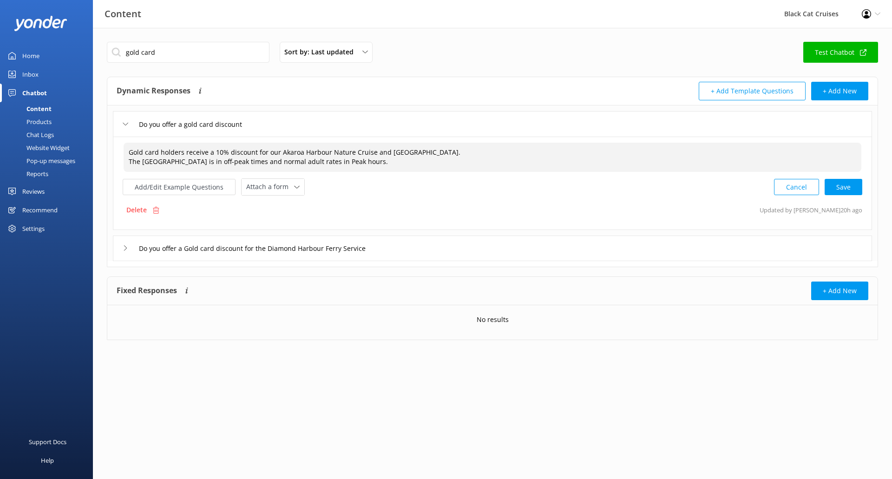
paste textarea "Yes if you meet the New Zealand citizen Senior criteria."
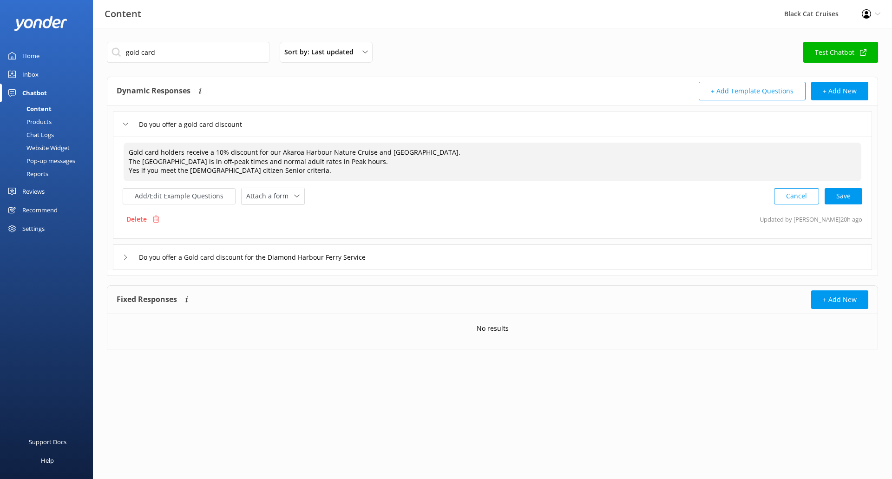
drag, startPoint x: 140, startPoint y: 170, endPoint x: 119, endPoint y: 173, distance: 21.6
click at [119, 173] on div "Gold card holders receive a 10% discount for our Akaroa Harbour Nature Cruise a…" at bounding box center [492, 188] width 759 height 102
click at [378, 177] on textarea "Gold card holders receive a 10% discount for our Akaroa Harbour Nature Cruise a…" at bounding box center [493, 162] width 738 height 39
click at [393, 165] on textarea "Gold card holders receive a 10% discount for our Akaroa Harbour Nature Cruise a…" at bounding box center [493, 162] width 738 height 39
click at [365, 171] on textarea "Gold card holders receive a 10% discount for our Akaroa Harbour Nature Cruise a…" at bounding box center [493, 162] width 738 height 39
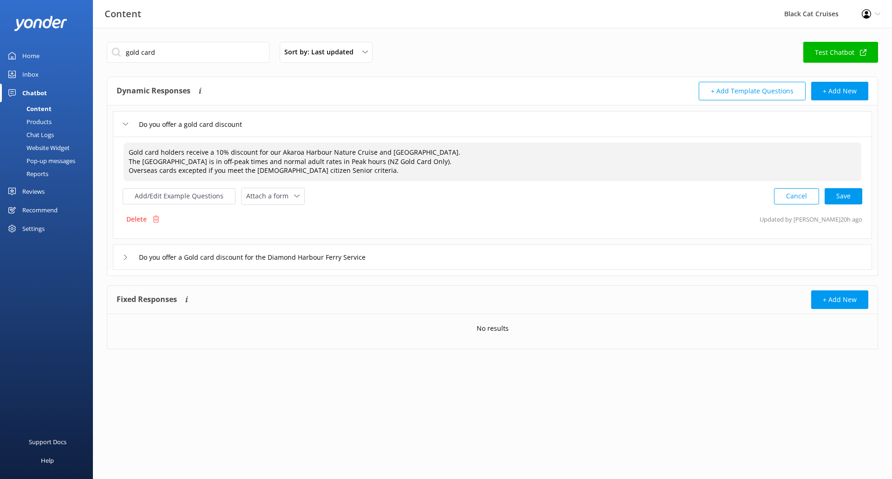
click at [175, 171] on textarea "Gold card holders receive a 10% discount for our Akaroa Harbour Nature Cruise a…" at bounding box center [493, 162] width 738 height 39
click at [174, 170] on textarea "Gold card holders receive a 10% discount for our Akaroa Harbour Nature Cruise a…" at bounding box center [493, 162] width 738 height 39
click at [191, 171] on textarea "Gold card holders receive a 10% discount for our Akaroa Harbour Nature Cruise a…" at bounding box center [493, 162] width 738 height 39
click at [376, 166] on textarea "Gold card holders receive a 10% discount for our Akaroa Harbour Nature Cruise a…" at bounding box center [493, 162] width 738 height 39
click at [446, 160] on textarea "Gold card holders receive a 10% discount for our Akaroa Harbour Nature Cruise a…" at bounding box center [493, 162] width 738 height 39
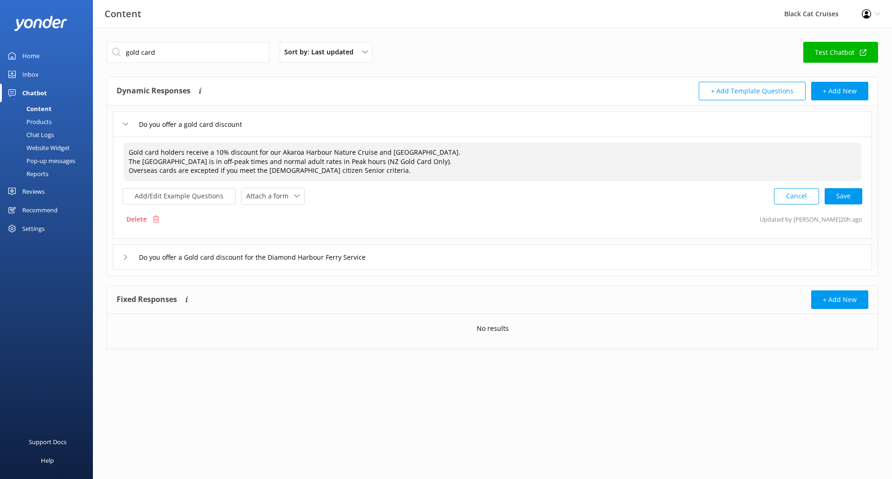
click at [445, 162] on textarea "Gold card holders receive a 10% discount for our Akaroa Harbour Nature Cruise a…" at bounding box center [493, 162] width 738 height 39
drag, startPoint x: 447, startPoint y: 162, endPoint x: 384, endPoint y: 162, distance: 62.3
click at [384, 162] on textarea "Gold card holders receive a 10% discount for our Akaroa Harbour Nature Cruise a…" at bounding box center [493, 162] width 738 height 39
click at [380, 171] on textarea "Gold card holders receive a 10% discount for our Akaroa Harbour Nature Cruise a…" at bounding box center [493, 162] width 738 height 39
drag, startPoint x: 196, startPoint y: 170, endPoint x: 190, endPoint y: 170, distance: 6.0
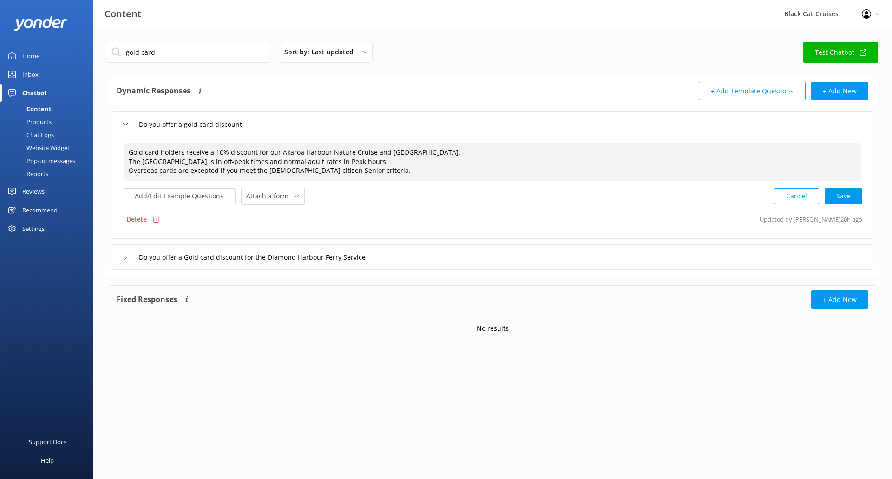
click at [190, 170] on textarea "Gold card holders receive a 10% discount for our Akaroa Harbour Nature Cruise a…" at bounding box center [493, 162] width 738 height 39
click at [430, 171] on textarea "Gold card holders receive a 10% discount for our Akaroa Harbour Nature Cruise a…" at bounding box center [493, 162] width 738 height 39
click at [196, 172] on textarea "Gold card holders receive a 10% discount for our Akaroa Harbour Nature Cruise a…" at bounding box center [493, 162] width 738 height 39
click at [409, 176] on textarea "Gold card holders receive a 10% discount for our Akaroa Harbour Nature Cruise a…" at bounding box center [493, 162] width 738 height 39
click at [394, 170] on textarea "Gold card holders receive a 10% discount for our Akaroa Harbour Nature Cruise a…" at bounding box center [493, 162] width 738 height 39
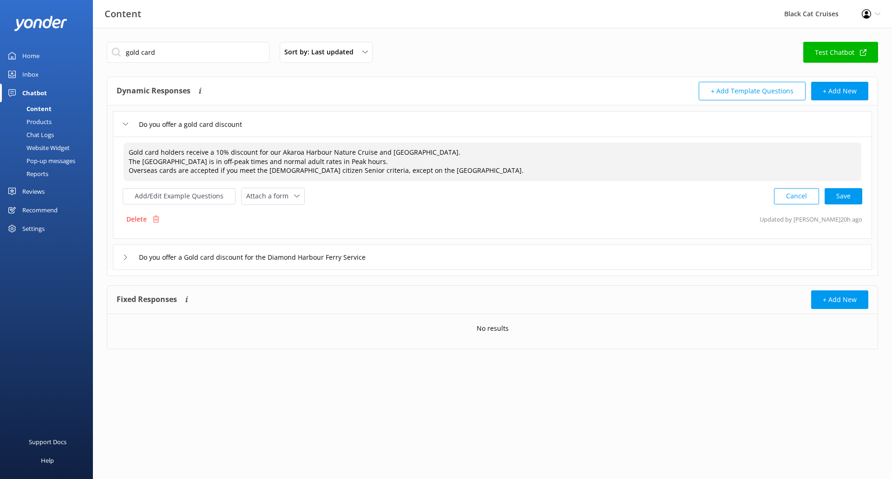
click at [516, 196] on div "Add/Edit Example Questions Attach a form Leave contact details Check availabili…" at bounding box center [493, 196] width 740 height 17
click at [851, 191] on div "Cancel Loading.." at bounding box center [819, 195] width 88 height 17
type textarea "Gold card holders receive a 10% discount for our Akaroa Harbour Nature Cruise a…"
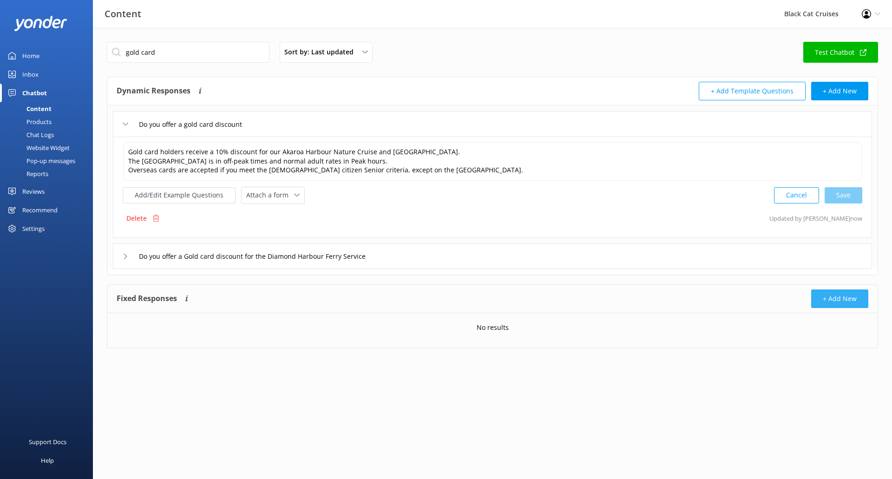
click at [843, 297] on button "+ Add New" at bounding box center [839, 299] width 57 height 19
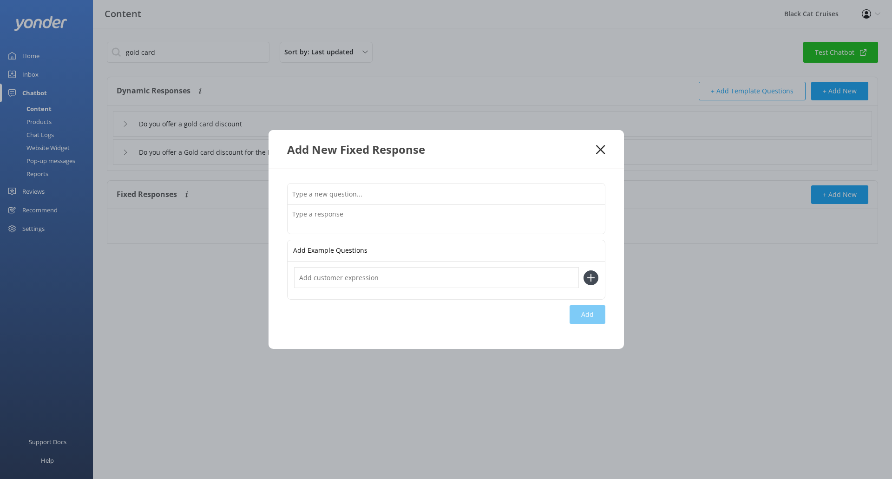
click at [602, 151] on use at bounding box center [600, 149] width 9 height 9
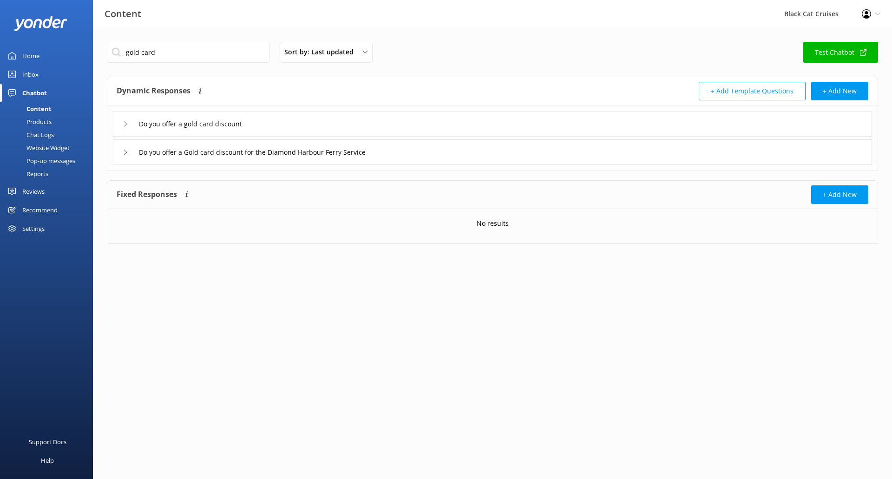
click at [750, 89] on button "+ Add Template Questions" at bounding box center [752, 91] width 107 height 19
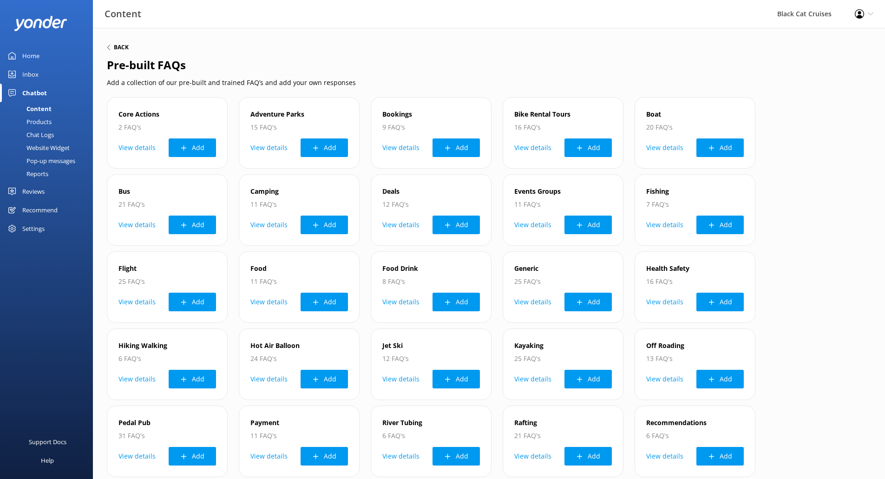
click at [111, 49] on icon at bounding box center [109, 48] width 6 height 6
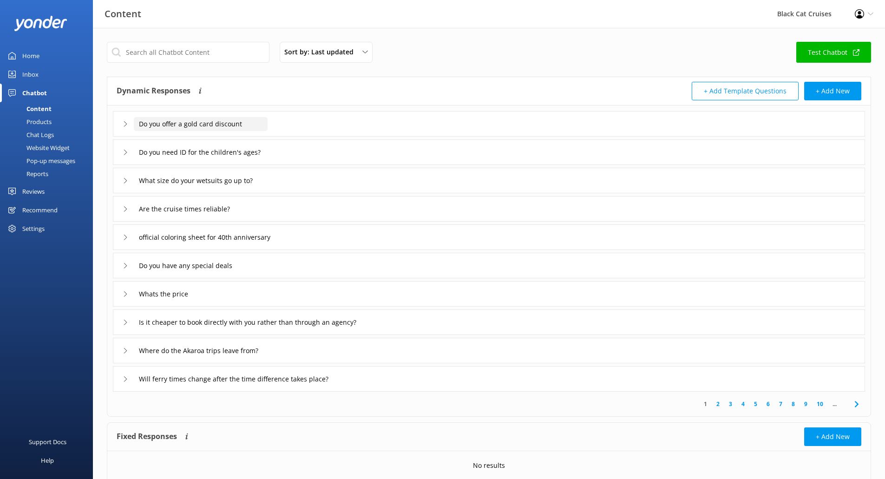
click at [189, 121] on input "Do you offer a gold card discount" at bounding box center [201, 124] width 134 height 14
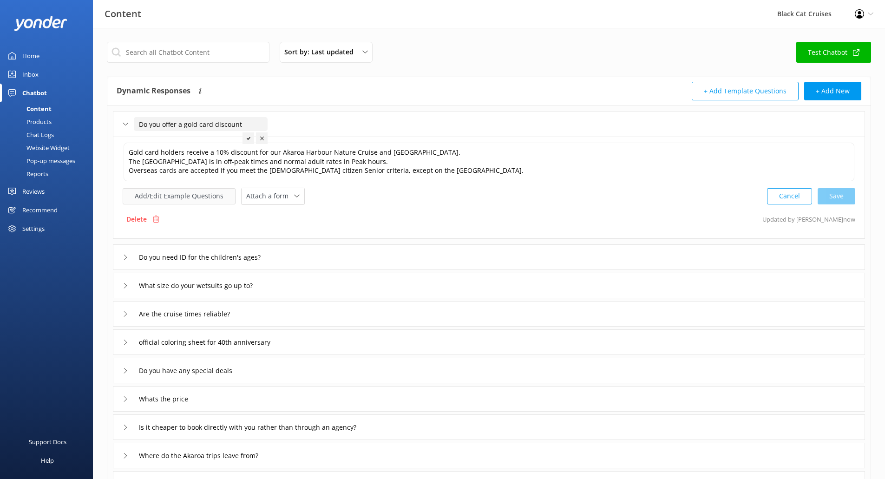
click at [178, 201] on button "Add/Edit Example Questions" at bounding box center [179, 196] width 113 height 16
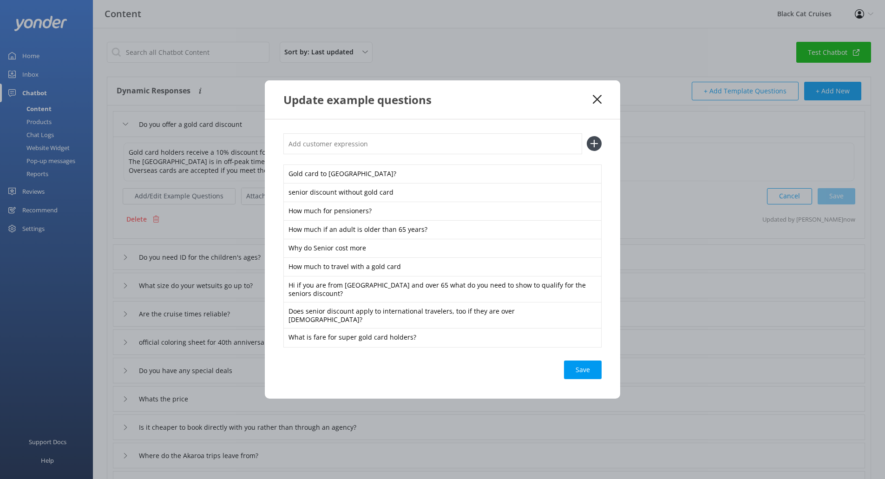
click at [379, 149] on input "text" at bounding box center [432, 143] width 299 height 21
type input "goldcard"
click at [588, 375] on div "Save" at bounding box center [583, 370] width 38 height 19
click at [589, 361] on div "Save" at bounding box center [583, 370] width 38 height 19
click at [597, 101] on icon at bounding box center [597, 99] width 9 height 9
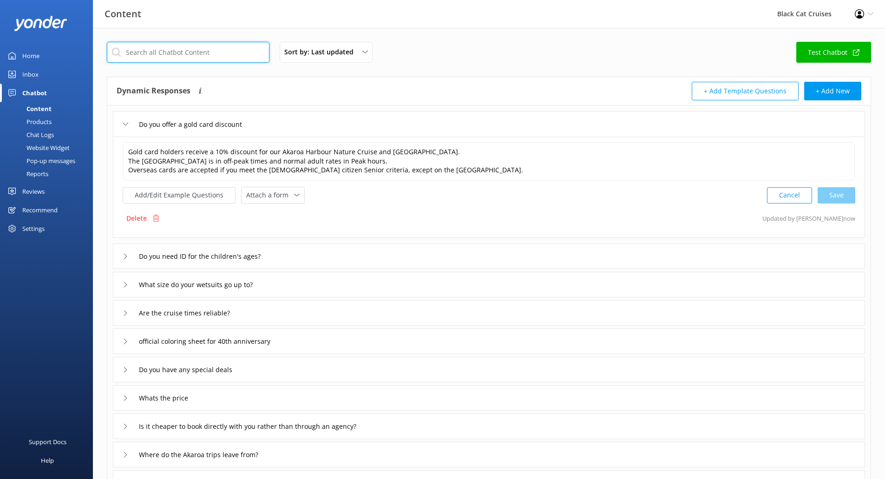
click at [171, 49] on input "text" at bounding box center [188, 52] width 163 height 21
type input "gold card"
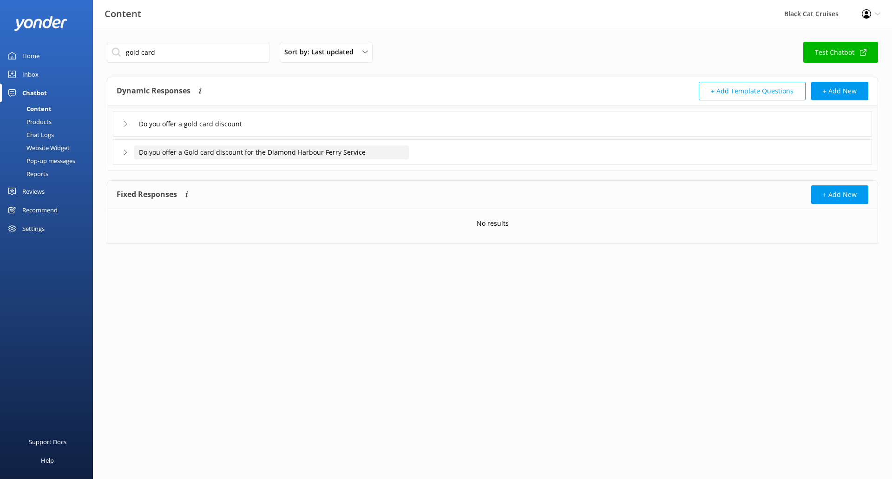
click at [166, 157] on input "Do you offer a Gold card discount for the Diamond Harbour Ferry Service" at bounding box center [271, 152] width 275 height 14
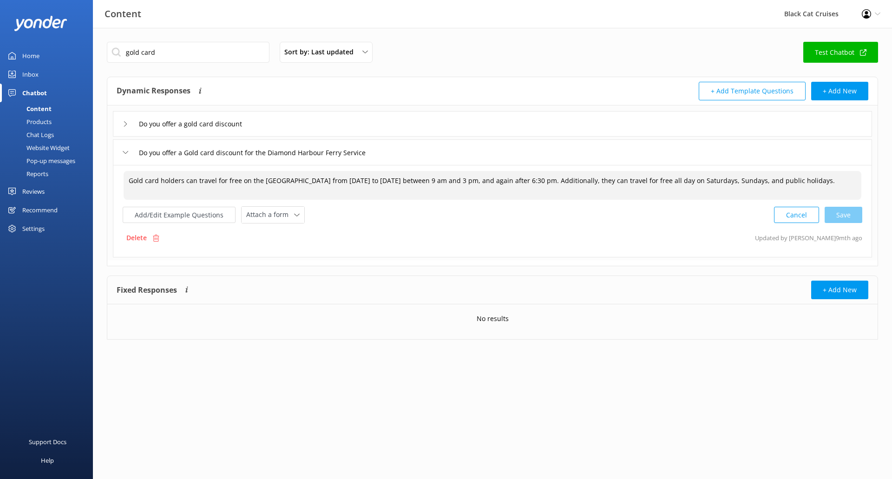
drag, startPoint x: 839, startPoint y: 179, endPoint x: 91, endPoint y: 164, distance: 748.4
click at [91, 164] on div "Content Black Cat Cruises Profile Settings Logout Home Inbox Chatbot Content Pr…" at bounding box center [446, 198] width 892 height 340
click at [389, 208] on div "Add/Edit Example Questions Attach a form Leave contact details Check availabili…" at bounding box center [493, 214] width 740 height 17
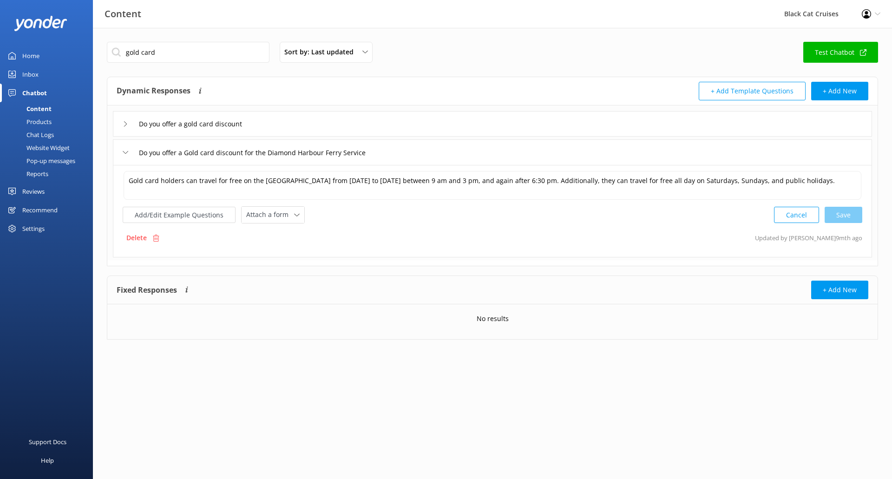
click at [378, 245] on div "Delete Updated by Mikayla 9mth ago" at bounding box center [493, 238] width 740 height 18
